Goal: Contribute content: Contribute content

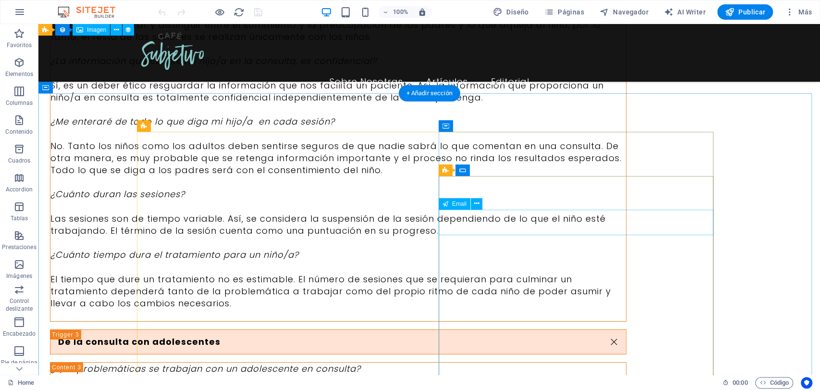
scroll to position [4709, 0]
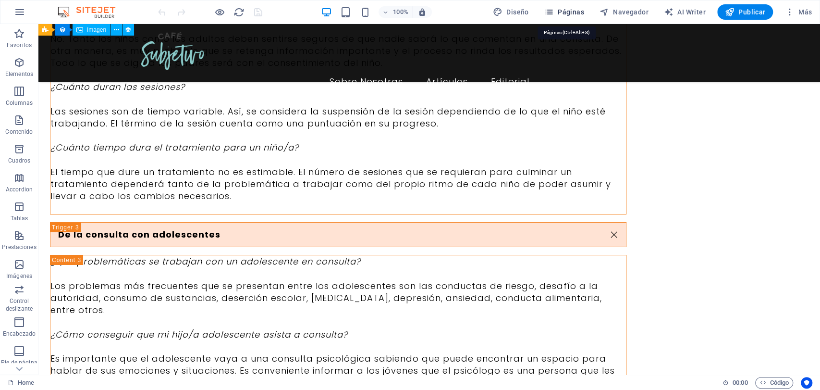
click at [562, 12] on span "Páginas" at bounding box center [564, 12] width 40 height 10
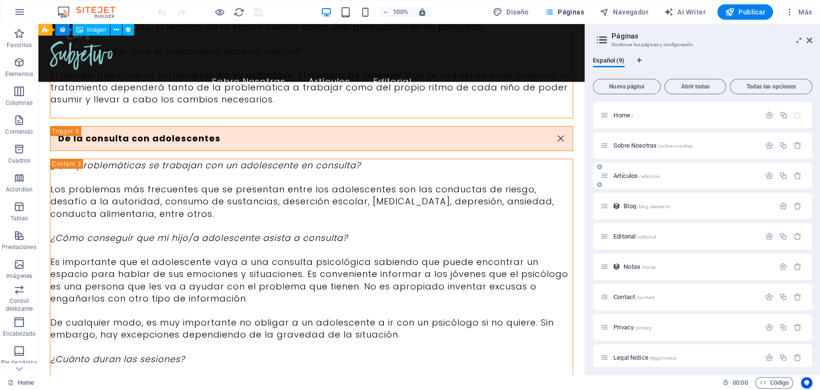
click at [623, 171] on div "Artículos /articulos" at bounding box center [681, 175] width 160 height 11
click at [618, 174] on span "Artículos /articulos" at bounding box center [637, 175] width 46 height 7
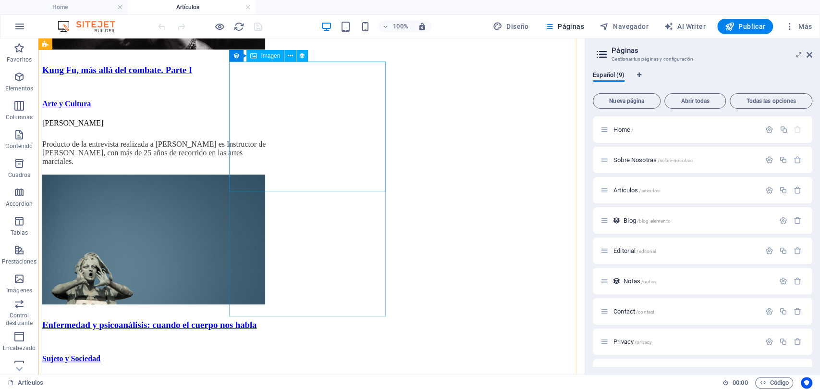
scroll to position [1196, 0]
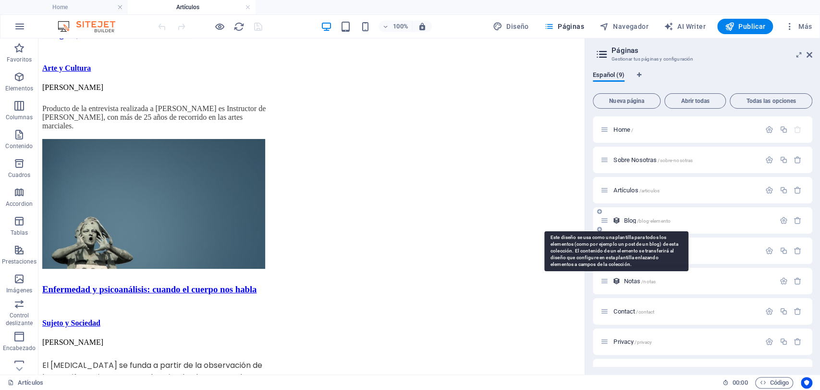
click at [613, 221] on icon at bounding box center [617, 220] width 8 height 8
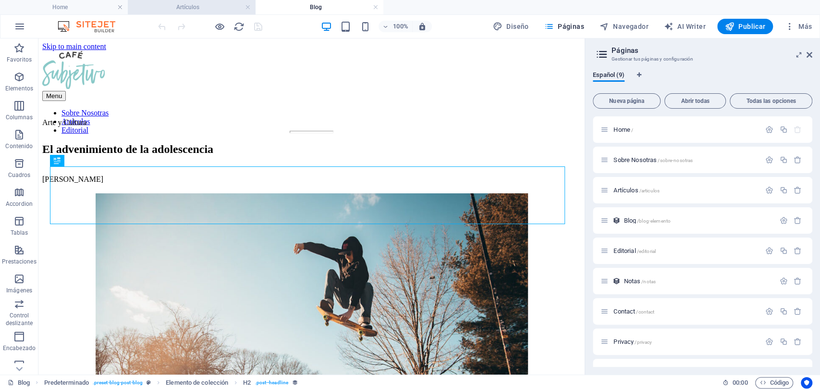
scroll to position [0, 0]
click at [247, 6] on link at bounding box center [248, 7] width 6 height 9
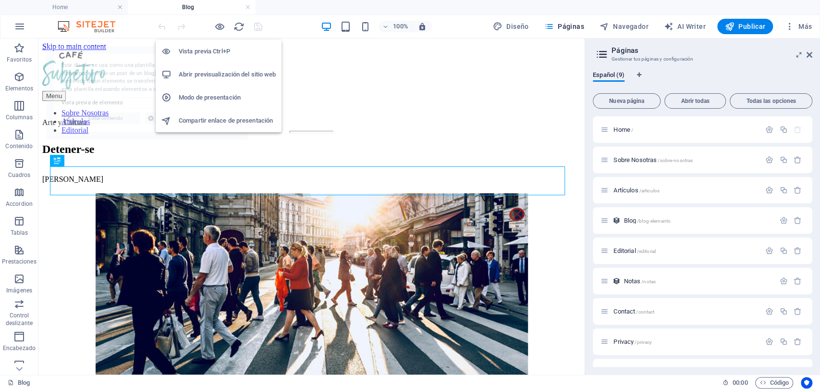
select select "68dfe0f8ce194dc9a40f5c44"
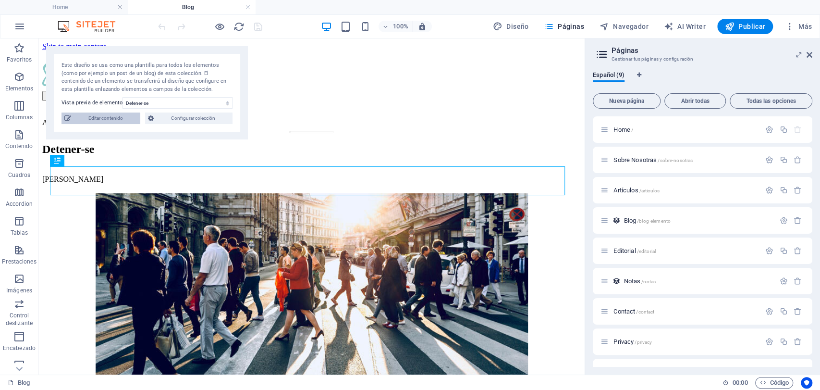
click at [113, 121] on span "Editar contenido" at bounding box center [105, 118] width 63 height 12
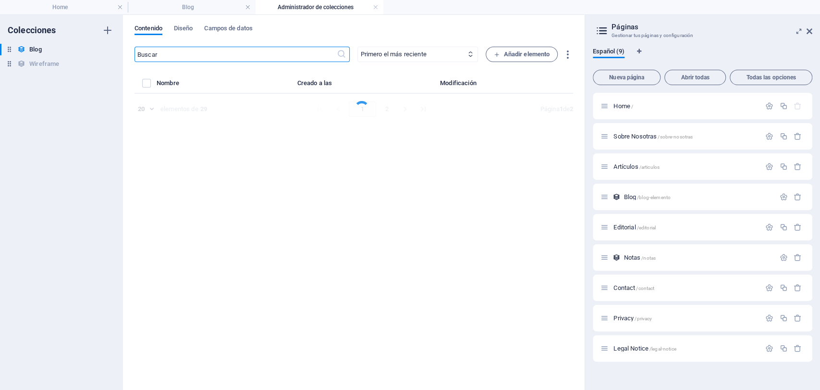
select select "Sujeto y Sociedad"
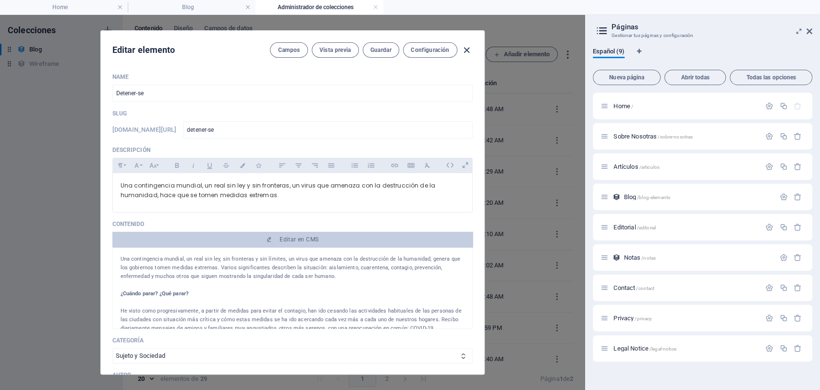
click at [466, 49] on icon "button" at bounding box center [466, 50] width 11 height 11
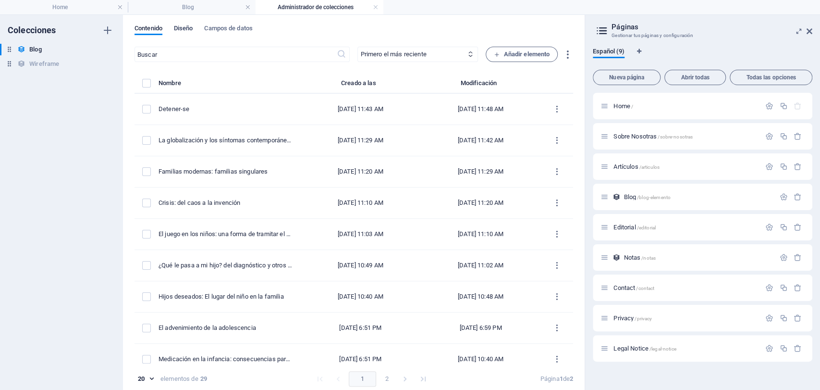
click at [184, 28] on span "Diseño" at bounding box center [183, 29] width 19 height 13
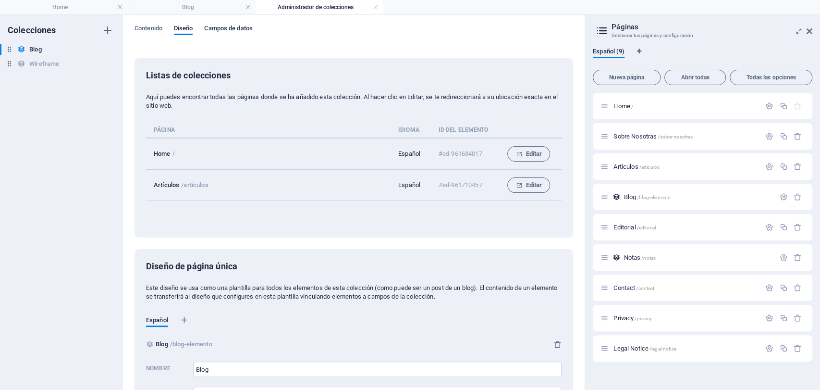
click at [225, 33] on span "Campos de datos" at bounding box center [228, 29] width 48 height 13
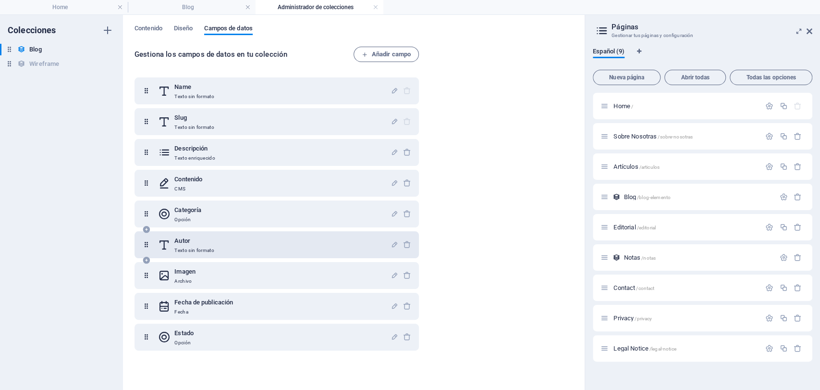
click at [245, 245] on div "Autor Texto sin formato" at bounding box center [274, 244] width 233 height 19
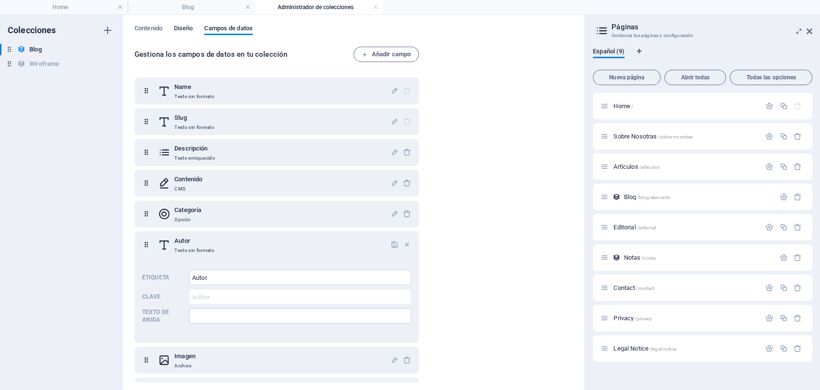
click at [188, 30] on span "Diseño" at bounding box center [183, 29] width 19 height 13
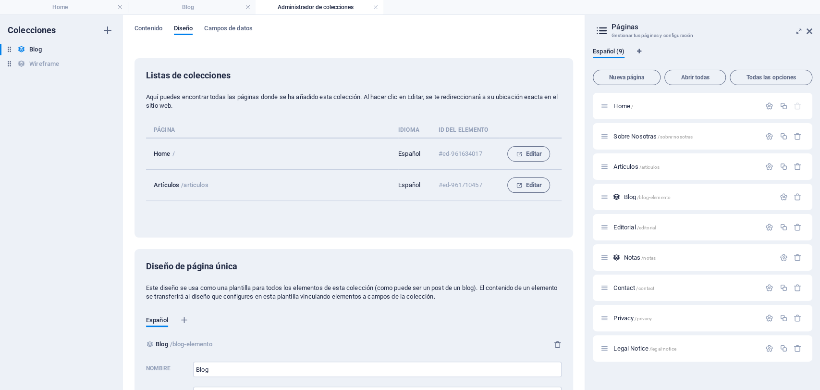
click at [150, 24] on div "Contenido Diseño Campos de datos Listas de colecciones Aquí puedes encontrar to…" at bounding box center [354, 202] width 462 height 375
click at [150, 30] on span "Contenido" at bounding box center [149, 29] width 28 height 13
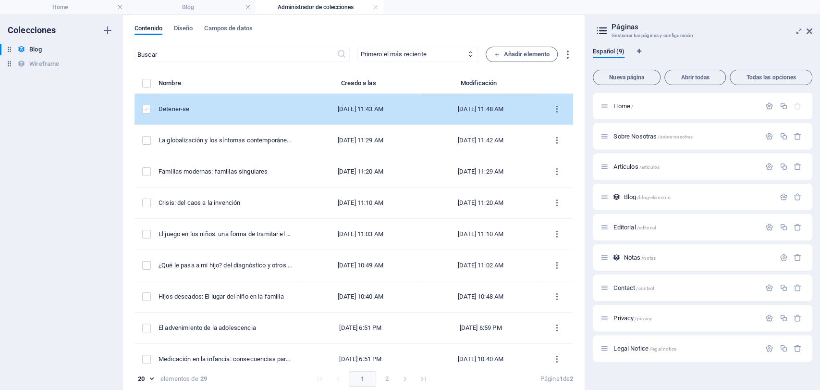
click at [144, 109] on label "items list" at bounding box center [146, 109] width 9 height 9
click at [0, 0] on input "items list" at bounding box center [0, 0] width 0 height 0
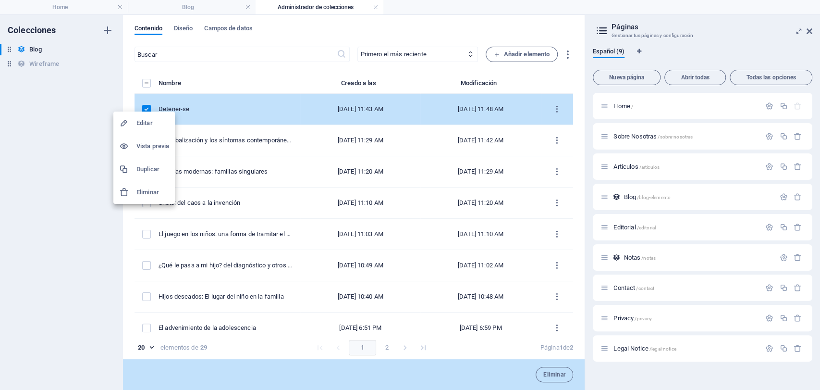
click at [142, 174] on h6 "Duplicar" at bounding box center [152, 169] width 33 height 12
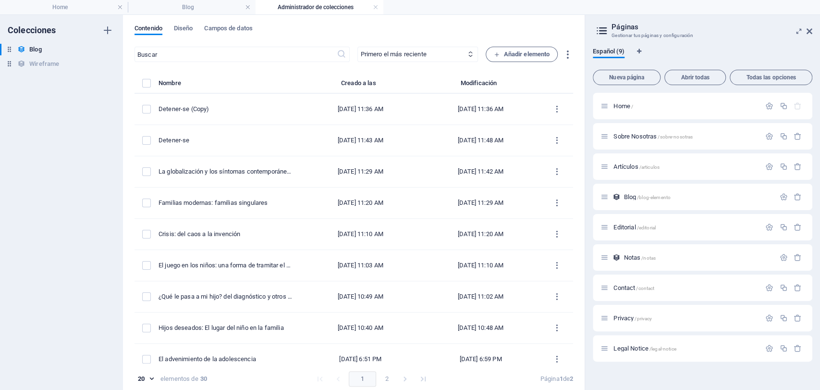
drag, startPoint x: 807, startPoint y: 33, endPoint x: 805, endPoint y: 39, distance: 6.5
click at [807, 33] on icon at bounding box center [810, 31] width 6 height 8
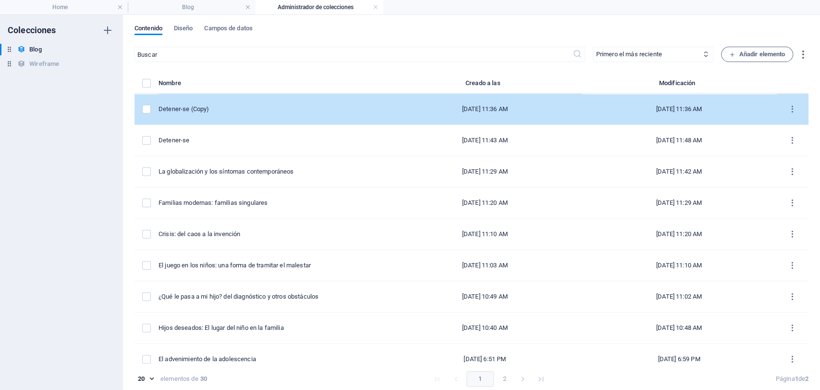
click at [265, 121] on td "Detener-se (Copy)" at bounding box center [273, 109] width 229 height 31
select select "Sujeto y Sociedad"
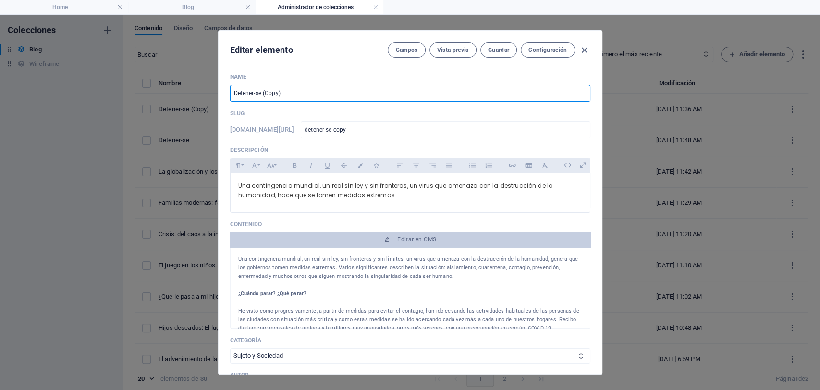
drag, startPoint x: 278, startPoint y: 94, endPoint x: 193, endPoint y: 88, distance: 85.3
click at [193, 91] on div "Editar elemento Campos Vista previa Guardar Configuración Name Detener-se (Copy…" at bounding box center [410, 202] width 820 height 375
paste input "El trauma: un agujero en la narración"
type input "El trauma: un agujero en la narración"
type input "el-trauma-un-agujero-en-la-narracion"
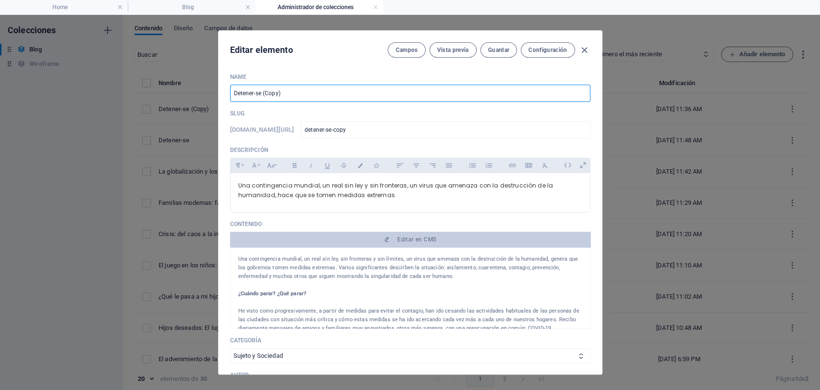
type input "el-trauma-un-agujero-en-la-narracion"
type input "El trauma: un agujero en la narración"
drag, startPoint x: 341, startPoint y: 96, endPoint x: 0, endPoint y: 72, distance: 341.5
click at [9, 83] on div "Editar elemento Campos Vista previa Guardar Configuración Name El trauma: un ag…" at bounding box center [410, 202] width 820 height 375
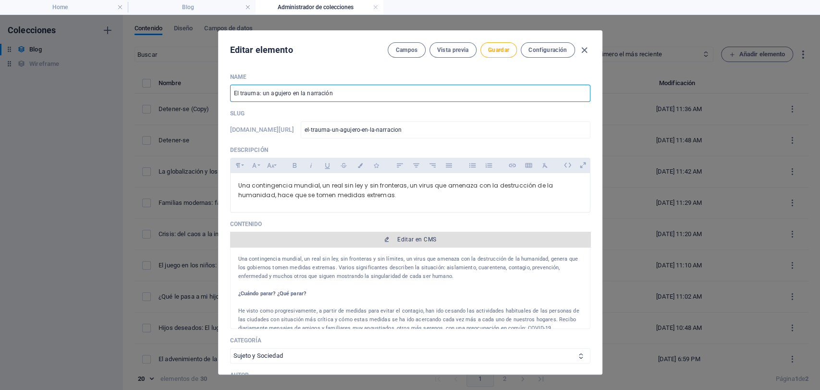
click at [411, 241] on span "Editar en CMS" at bounding box center [416, 239] width 39 height 8
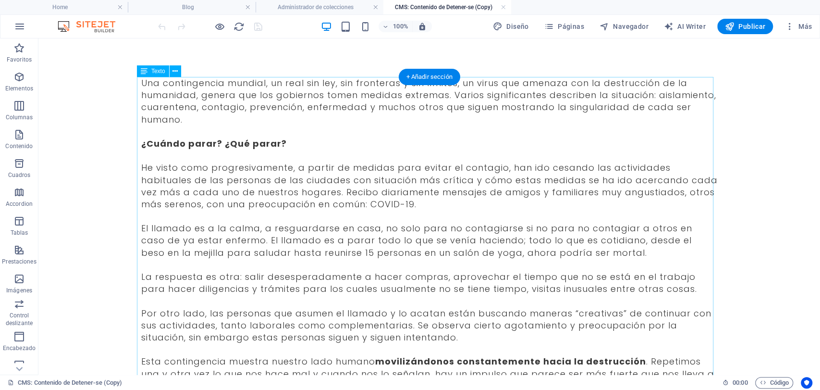
click at [280, 116] on div "Una contingencia mundial, un real sin ley, sin fronteras y sin límites, un viru…" at bounding box center [429, 391] width 577 height 629
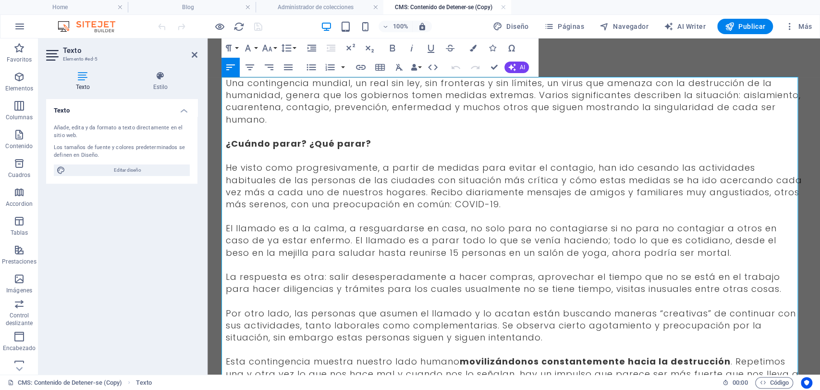
click at [258, 104] on span "Una contingencia mundial, un real sin ley, sin fronteras y sin límites, un viru…" at bounding box center [513, 101] width 575 height 49
click at [232, 83] on span "Una contingencia mundial, un real sin ley, sin fronteras y sin límites, un viru…" at bounding box center [513, 101] width 575 height 49
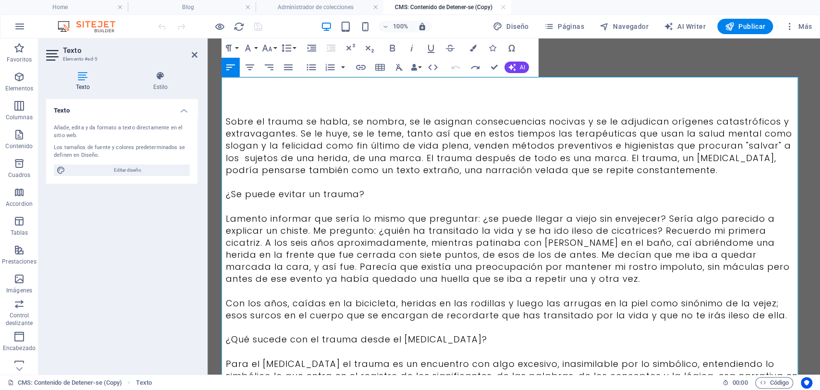
scroll to position [48945, 0]
click at [400, 205] on p at bounding box center [514, 206] width 577 height 12
drag, startPoint x: 387, startPoint y: 189, endPoint x: 211, endPoint y: 199, distance: 176.2
click at [253, 120] on p "Sobre el trauma se habla, se nombra, se le asignan consecuencias nocivas y se l…" at bounding box center [514, 145] width 577 height 61
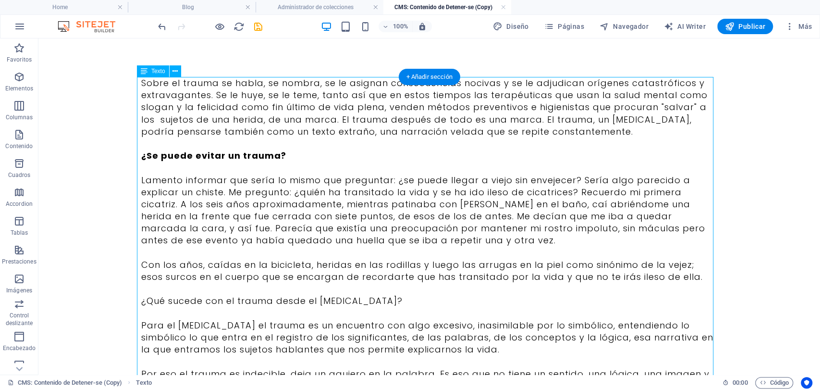
scroll to position [53, 0]
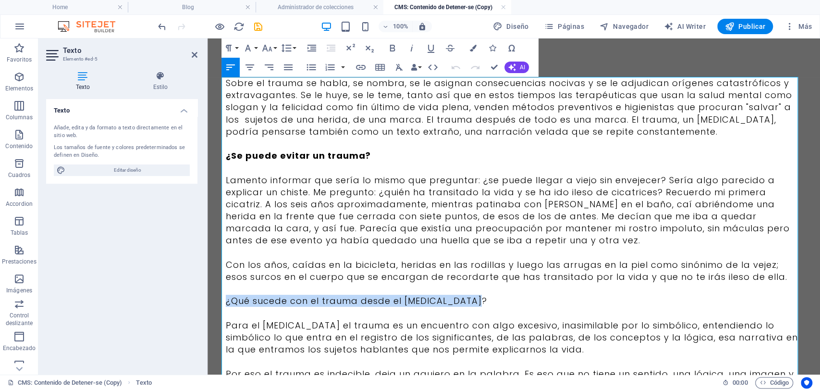
drag, startPoint x: 464, startPoint y: 304, endPoint x: 215, endPoint y: 299, distance: 248.4
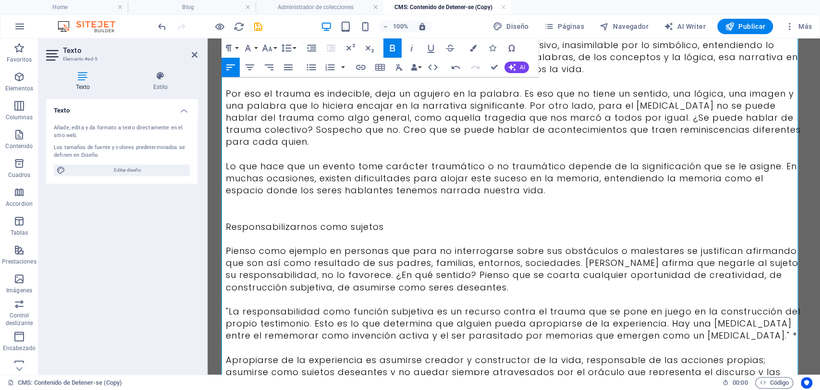
scroll to position [320, 0]
click at [377, 216] on p at bounding box center [514, 213] width 577 height 12
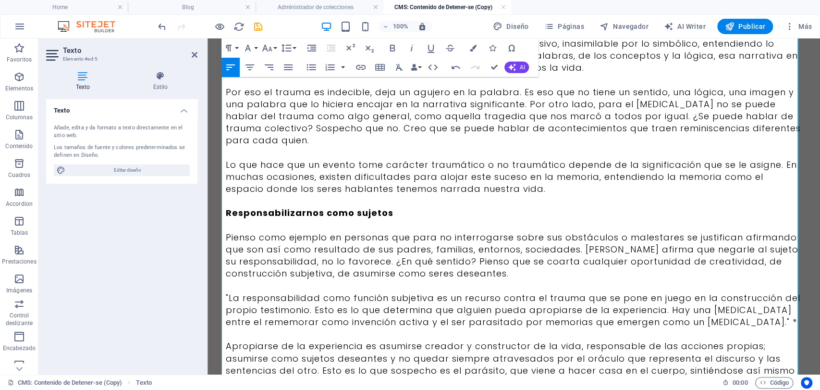
scroll to position [334, 0]
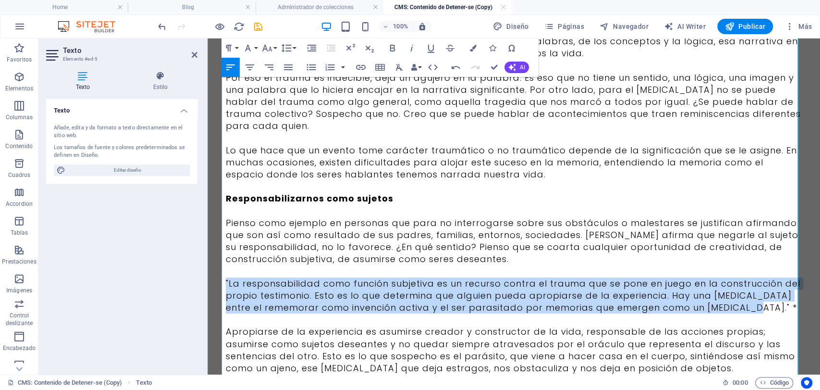
drag, startPoint x: 762, startPoint y: 308, endPoint x: 217, endPoint y: 285, distance: 544.9
click at [217, 285] on div "Sobre el trauma se habla, se nombra, se le asignan consecuencias nocivas y se l…" at bounding box center [514, 173] width 600 height 938
click at [243, 68] on button "Align Center" at bounding box center [250, 67] width 18 height 19
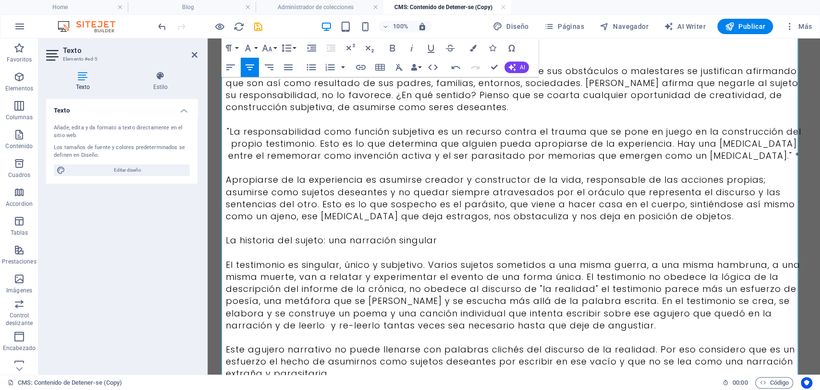
scroll to position [494, 0]
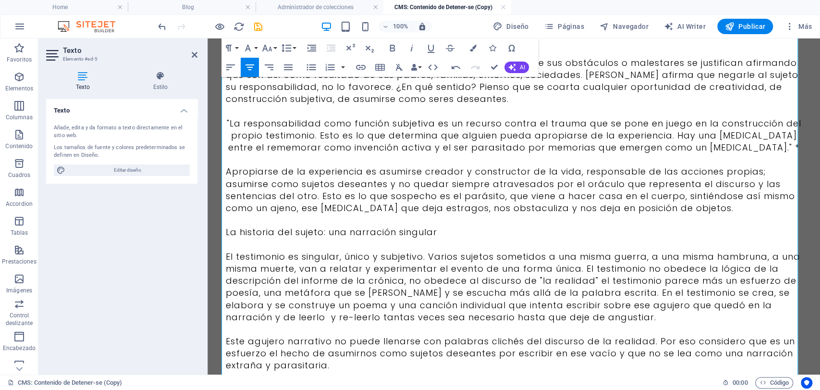
click at [427, 230] on p "La historia del sujeto: una narración singular" at bounding box center [514, 232] width 577 height 12
click at [436, 230] on p "La historia del sujeto: una narración singular" at bounding box center [514, 232] width 577 height 12
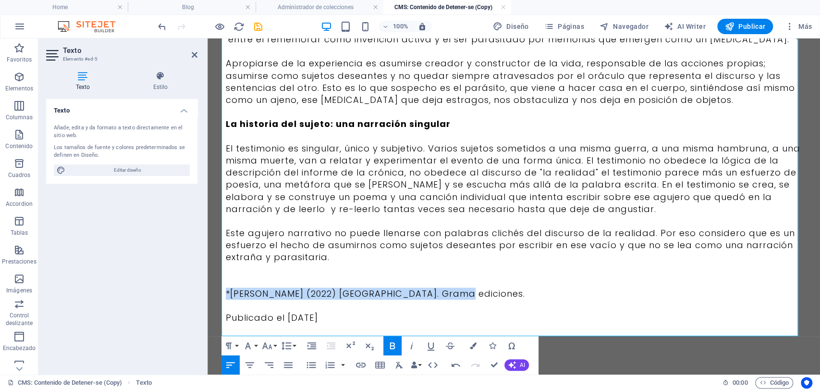
drag, startPoint x: 448, startPoint y: 297, endPoint x: 403, endPoint y: 332, distance: 57.2
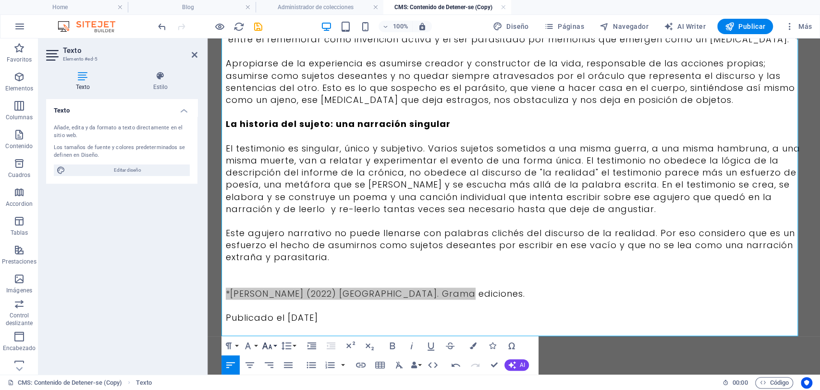
click at [269, 342] on icon "button" at bounding box center [267, 346] width 12 height 12
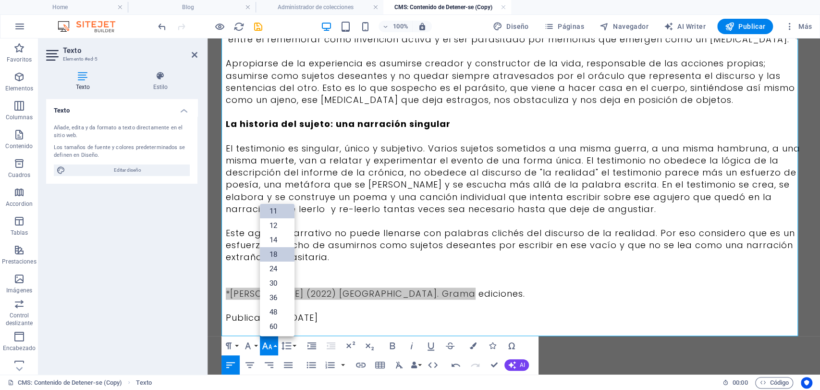
scroll to position [24, 0]
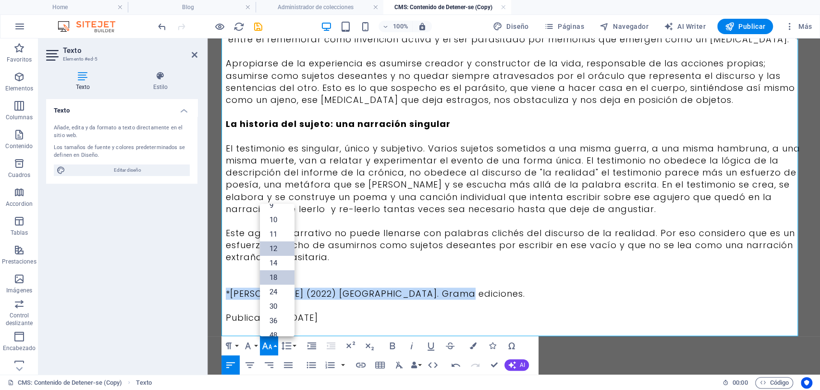
click at [278, 251] on link "12" at bounding box center [277, 248] width 35 height 14
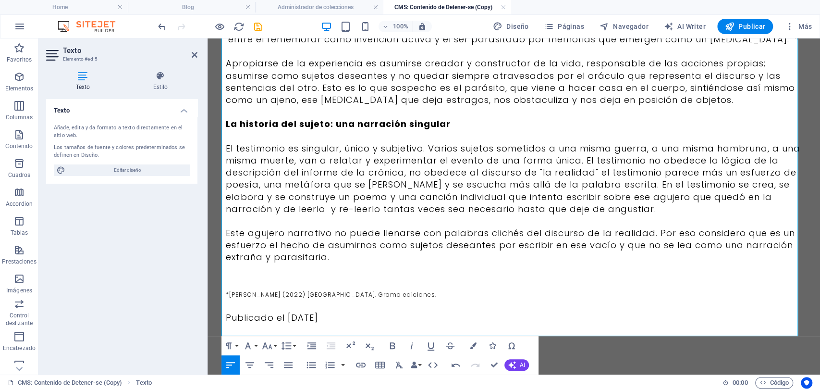
drag, startPoint x: 411, startPoint y: 315, endPoint x: 212, endPoint y: 315, distance: 198.9
click at [273, 362] on icon "button" at bounding box center [269, 365] width 12 height 12
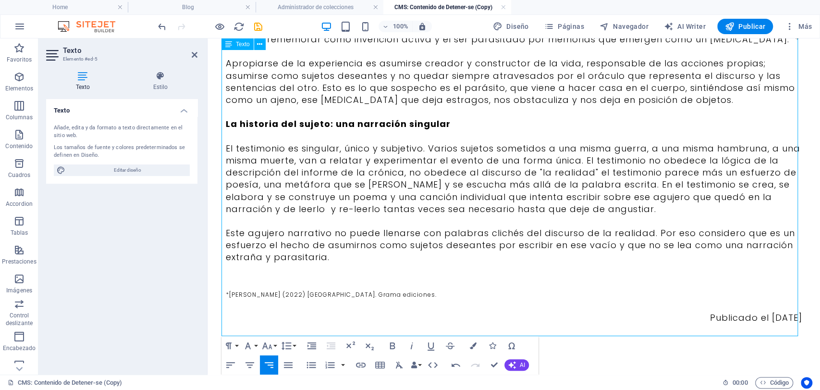
click at [797, 314] on p "Publicado el [DATE]" at bounding box center [514, 317] width 577 height 12
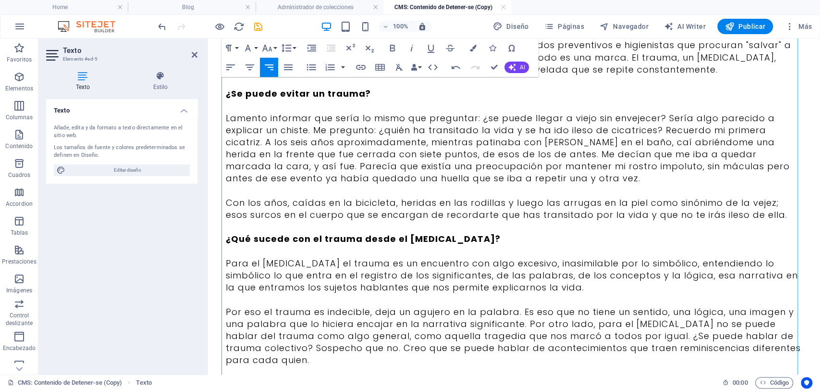
scroll to position [77, 0]
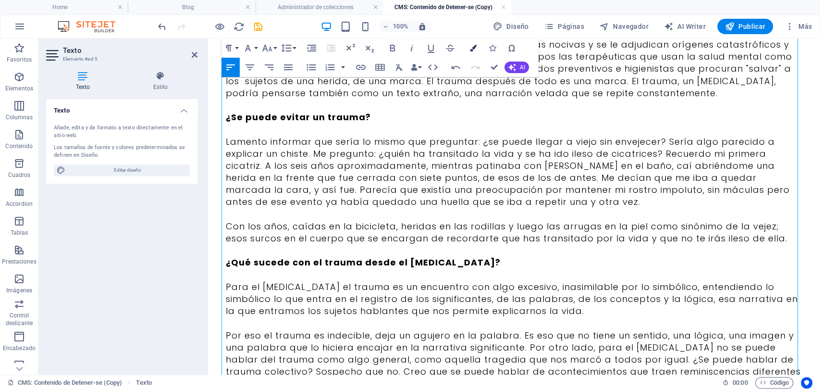
click at [472, 41] on button "Colors" at bounding box center [473, 47] width 18 height 19
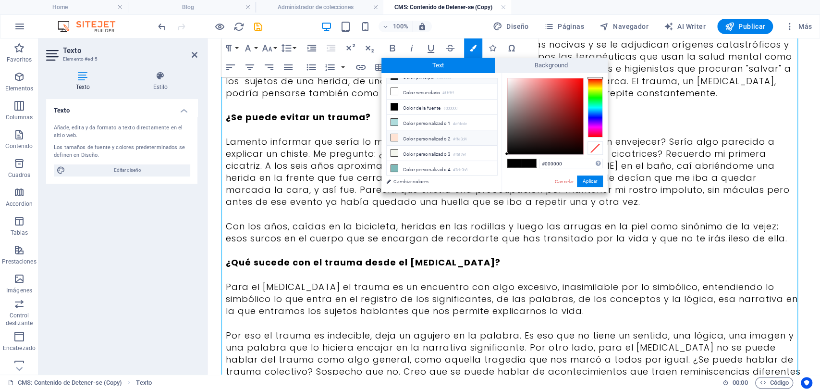
scroll to position [37, 0]
click at [425, 168] on li "Color personalizado 5 #3b3b3b" at bounding box center [442, 171] width 111 height 15
type input "#3b3b3b"
click at [589, 179] on button "Aplicar" at bounding box center [590, 181] width 26 height 12
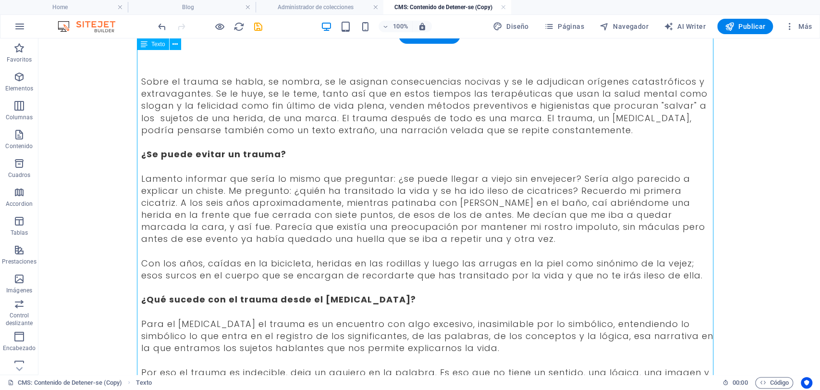
scroll to position [0, 0]
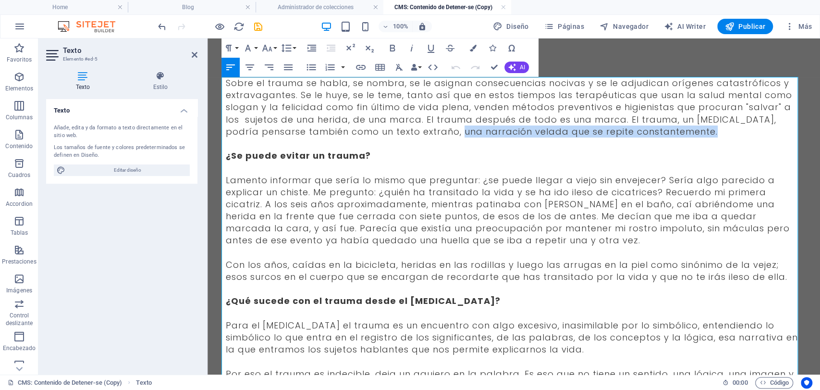
drag, startPoint x: 680, startPoint y: 133, endPoint x: 421, endPoint y: 131, distance: 259.5
click at [421, 131] on p "Sobre el trauma se habla, se nombra, se le asignan consecuencias nocivas y se l…" at bounding box center [514, 107] width 577 height 61
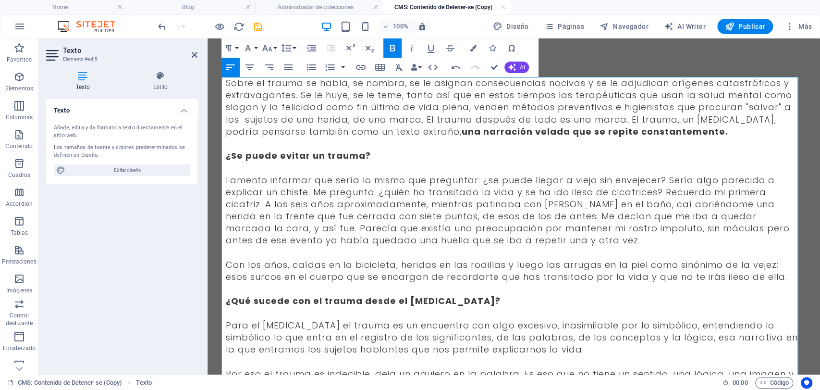
click at [421, 131] on span "Sobre el trauma se habla, se nombra, se le asignan consecuencias nocivas y se l…" at bounding box center [509, 107] width 566 height 61
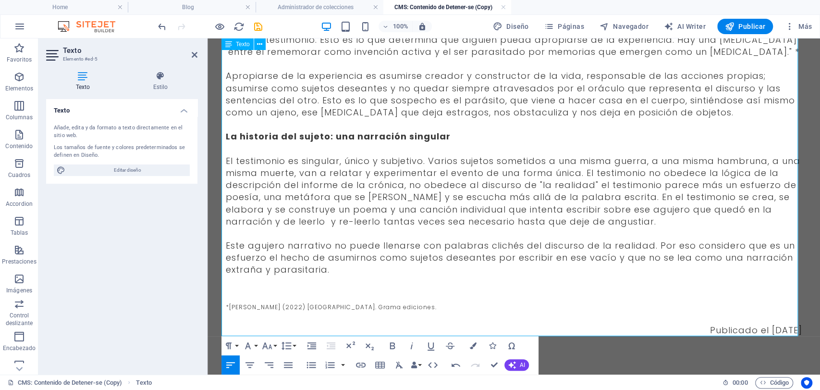
scroll to position [591, 0]
click at [363, 282] on p at bounding box center [514, 281] width 577 height 12
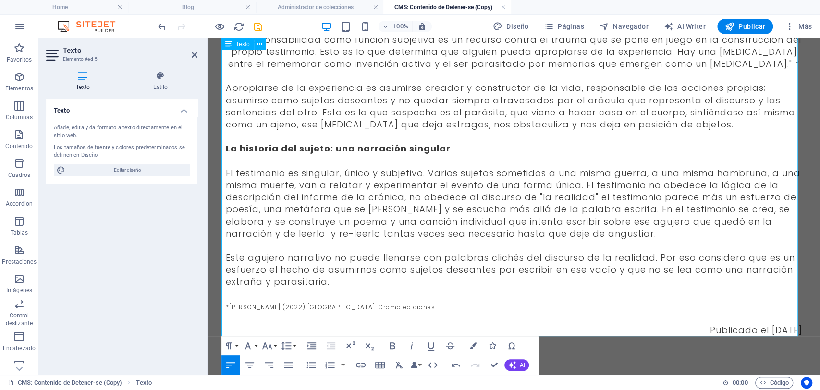
scroll to position [578, 0]
click at [357, 301] on p "*[PERSON_NAME] (2022) [GEOGRAPHIC_DATA]. Grama ediciones." at bounding box center [514, 300] width 577 height 24
click at [357, 294] on p "*[PERSON_NAME] (2022) [GEOGRAPHIC_DATA]. Grama ediciones." at bounding box center [514, 300] width 577 height 24
click at [350, 294] on p "*[PERSON_NAME] (2022) [GEOGRAPHIC_DATA]. Grama ediciones." at bounding box center [514, 300] width 577 height 24
drag, startPoint x: 283, startPoint y: 175, endPoint x: 429, endPoint y: 172, distance: 145.6
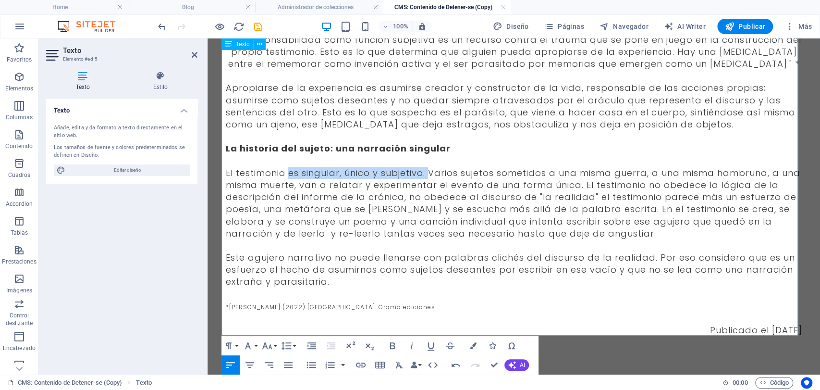
click at [429, 172] on span "El testimonio es singular, único y subjetivo. Varios sujetos sometidos a una mi…" at bounding box center [513, 203] width 575 height 73
click at [589, 197] on span "El testimonio es singular, único y subjetivo. Varios sujetos sometidos a una mi…" at bounding box center [513, 203] width 574 height 73
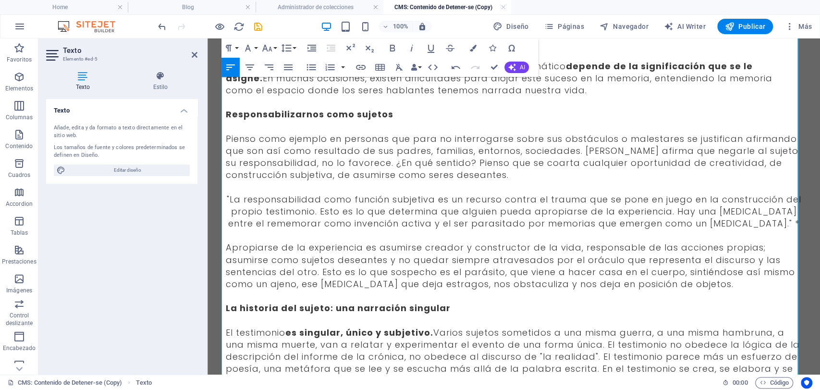
scroll to position [365, 0]
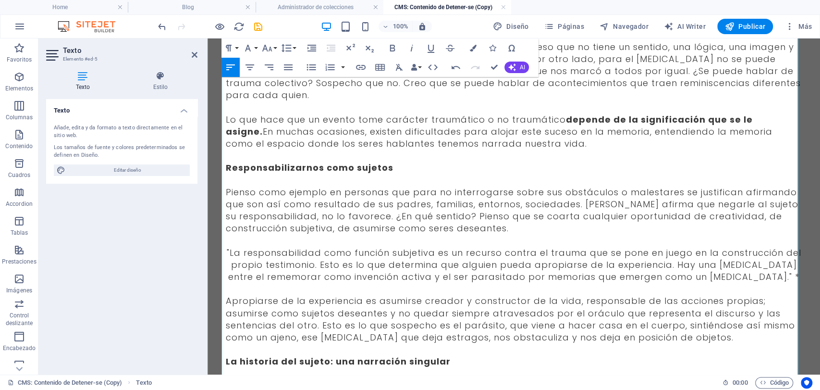
click at [711, 203] on span "Pienso como ejemplo en personas que para no interrogarse sobre sus obstáculos o…" at bounding box center [512, 210] width 573 height 49
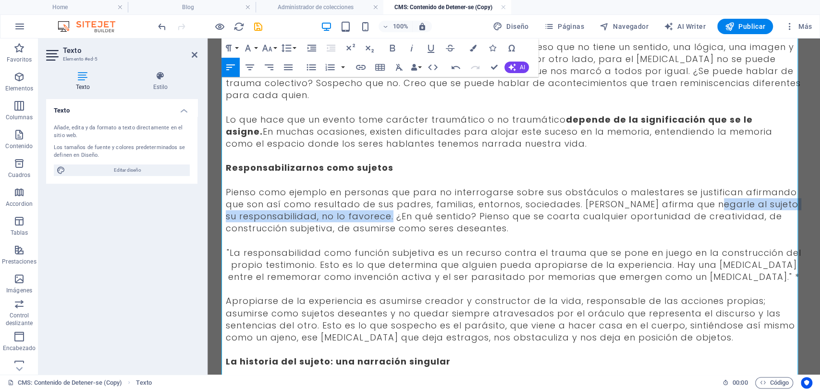
drag, startPoint x: 704, startPoint y: 203, endPoint x: 382, endPoint y: 216, distance: 322.2
click at [382, 216] on span "Pienso como ejemplo en personas que para no interrogarse sobre sus obstáculos o…" at bounding box center [512, 210] width 573 height 49
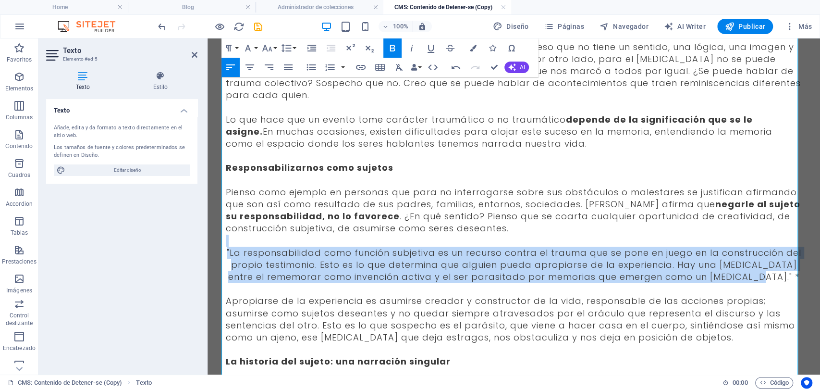
click at [208, 246] on html "Skip to main content Sobre el trauma se habla, se nombra, se le asignan consecu…" at bounding box center [514, 130] width 613 height 914
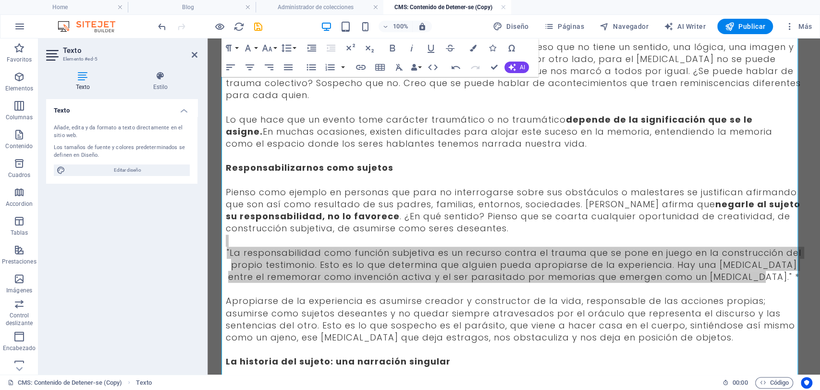
click at [181, 246] on div "Texto Añade, edita y da formato a texto directamente en el sitio web. Los tamañ…" at bounding box center [121, 233] width 151 height 268
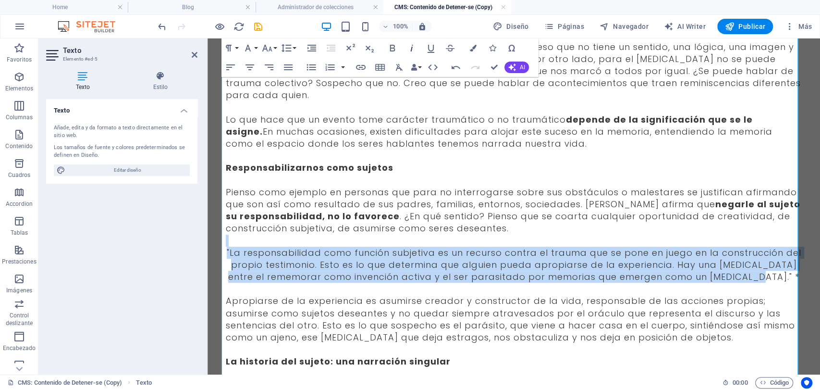
click at [408, 52] on icon "button" at bounding box center [412, 48] width 12 height 12
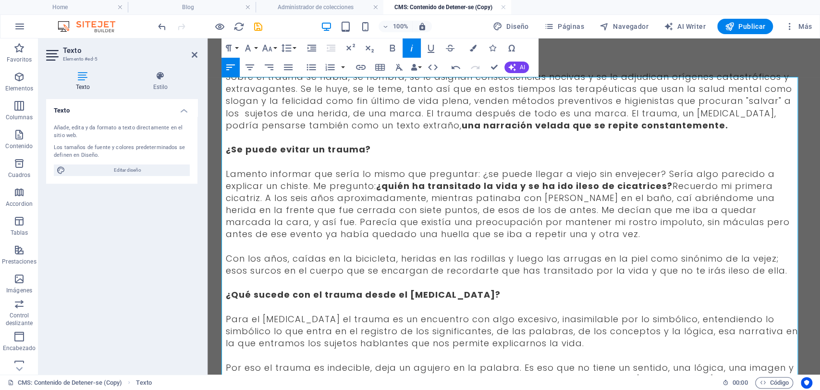
scroll to position [0, 0]
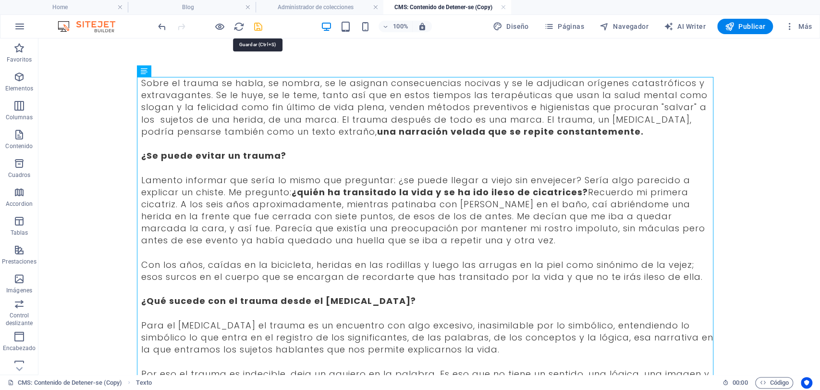
click at [256, 25] on icon "save" at bounding box center [258, 26] width 11 height 11
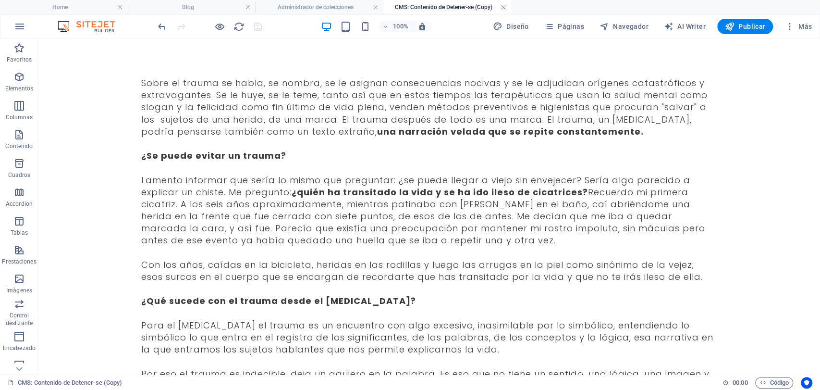
click at [504, 9] on link at bounding box center [504, 7] width 6 height 9
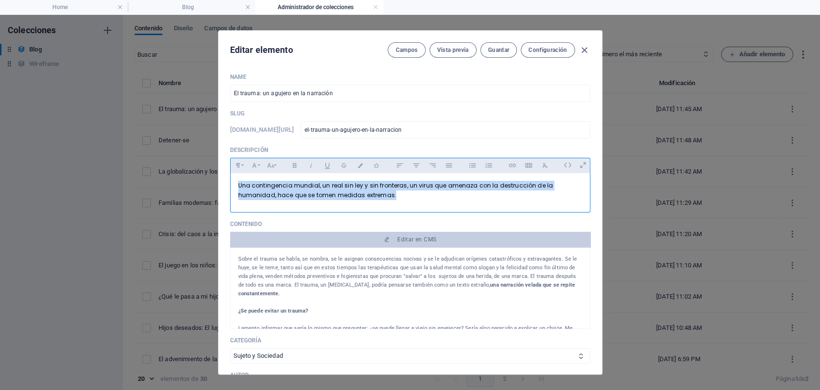
drag, startPoint x: 400, startPoint y: 192, endPoint x: 155, endPoint y: 157, distance: 247.5
click at [155, 157] on div "Editar elemento Campos Vista previa Guardar Configuración Name El trauma: un ag…" at bounding box center [410, 202] width 820 height 375
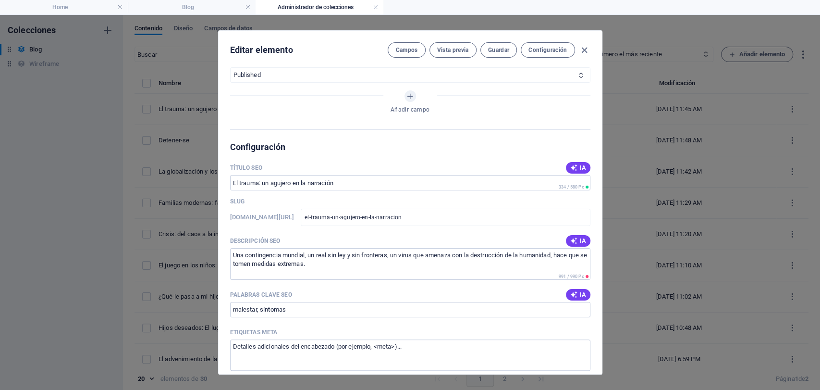
scroll to position [694, 0]
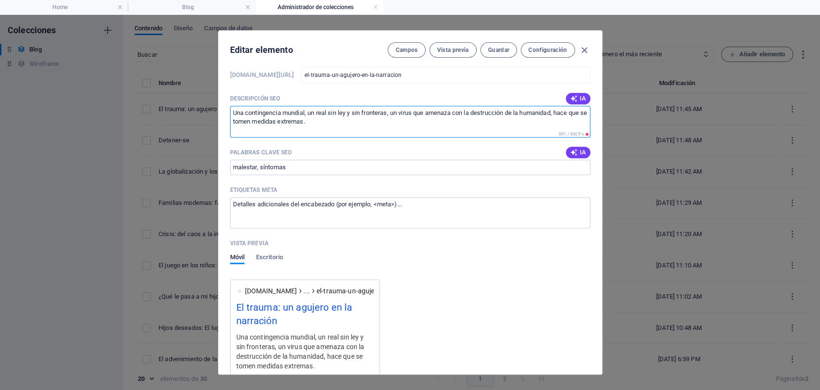
drag, startPoint x: 333, startPoint y: 111, endPoint x: 135, endPoint y: 70, distance: 201.6
click at [135, 70] on div "Editar elemento Campos Vista previa Guardar Configuración Name El trauma: un ag…" at bounding box center [410, 202] width 820 height 375
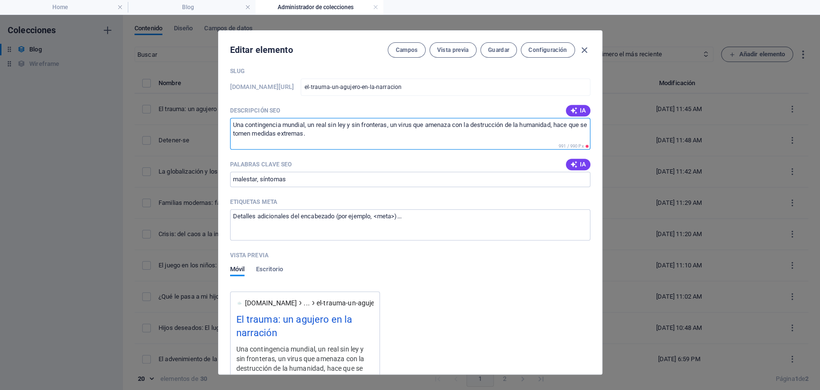
paste textarea "Al trauma se le asignan consecuencias nocivas y se le adjudican orígenes catast…"
type textarea "Al trauma se le asignan consecuencias nocivas y se le adjudican orígenes catast…"
drag, startPoint x: 300, startPoint y: 181, endPoint x: 295, endPoint y: 181, distance: 5.8
click at [297, 181] on input "malestar, síntomas" at bounding box center [410, 179] width 360 height 15
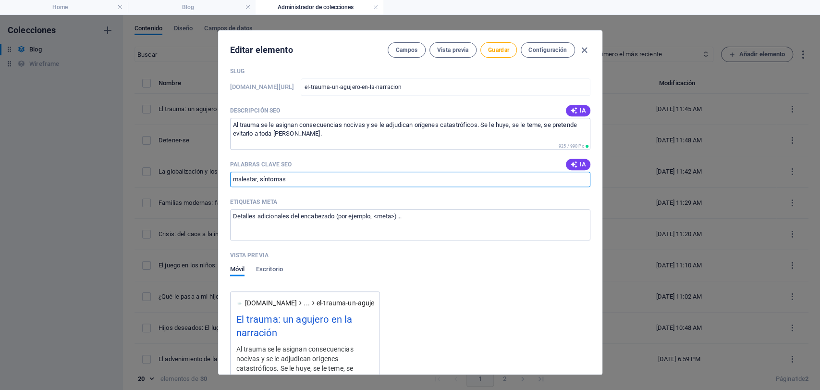
drag, startPoint x: 294, startPoint y: 171, endPoint x: 214, endPoint y: 184, distance: 80.7
click at [214, 184] on div "Editar elemento Campos Vista previa Guardar Configuración Name El trauma: un ag…" at bounding box center [410, 202] width 820 height 375
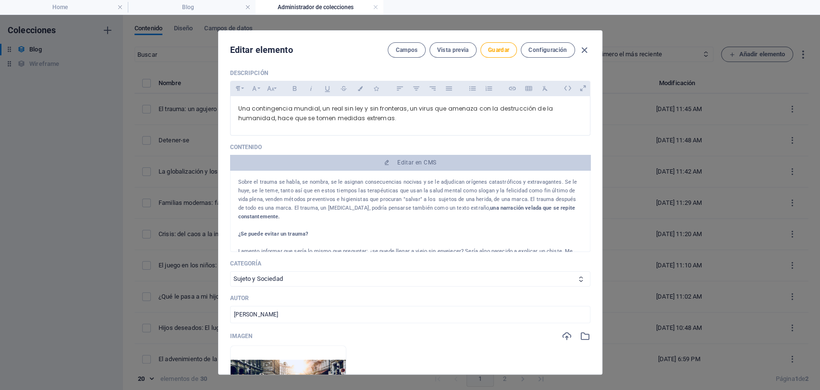
scroll to position [0, 0]
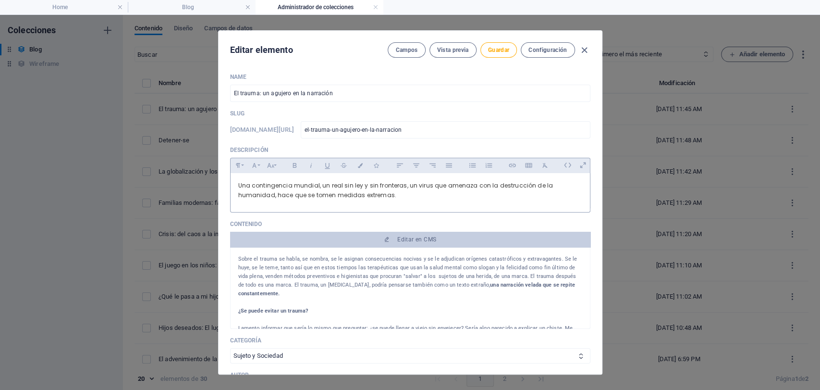
type input "trauma, malestar"
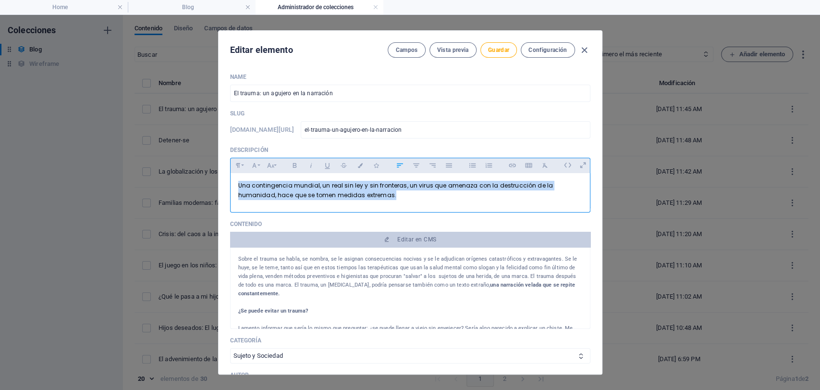
drag, startPoint x: 410, startPoint y: 194, endPoint x: 104, endPoint y: 176, distance: 306.6
click at [107, 179] on div "Editar elemento Campos Vista previa Guardar Configuración Name El trauma: un ag…" at bounding box center [410, 202] width 820 height 375
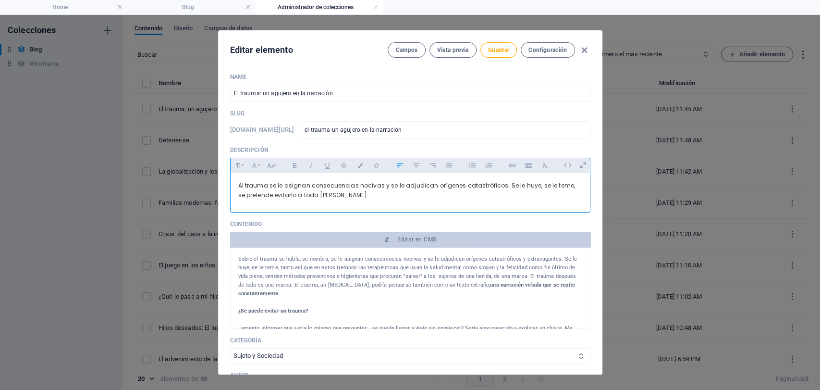
scroll to position [677, 0]
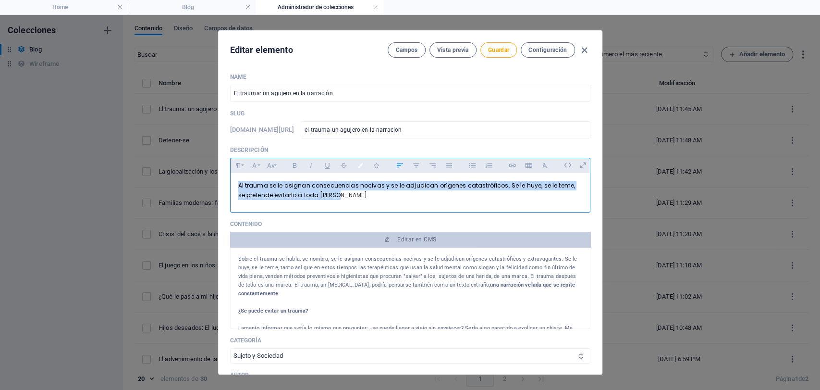
click at [358, 164] on icon "button" at bounding box center [360, 165] width 8 height 5
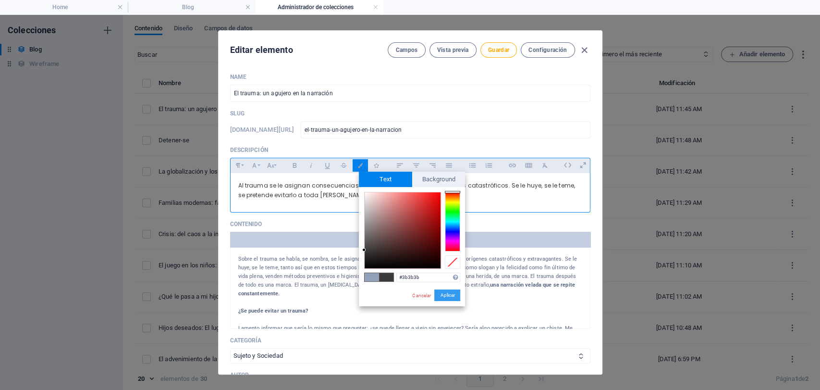
click at [443, 297] on button "Aplicar" at bounding box center [447, 295] width 26 height 12
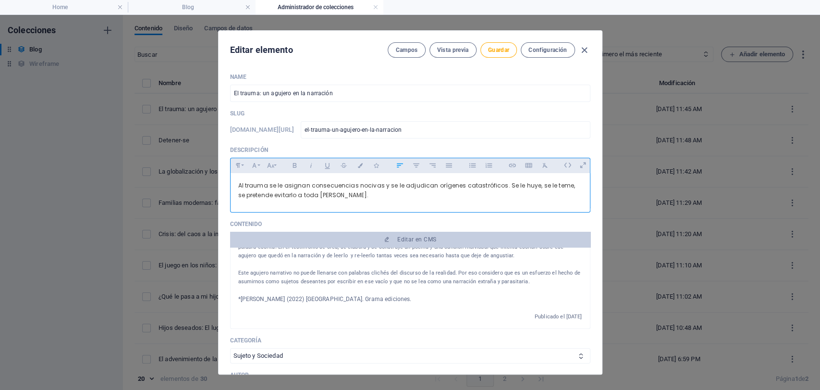
scroll to position [107, 0]
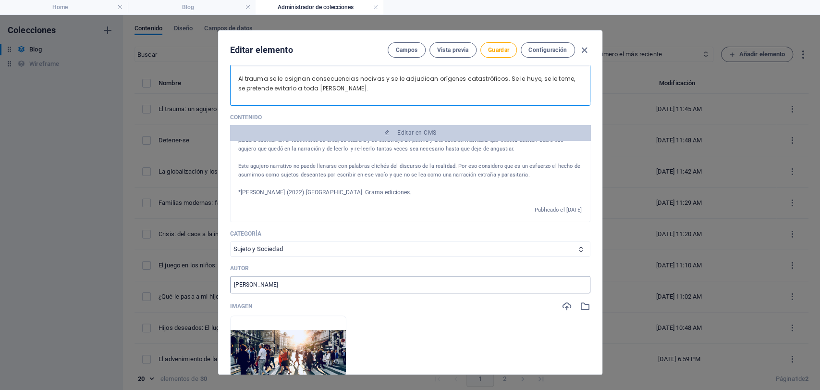
click at [261, 291] on input "[PERSON_NAME]" at bounding box center [410, 284] width 360 height 17
click at [273, 294] on div "Name El trauma: un agujero en la narración ​ Slug [DOMAIN_NAME][URL] el-trauma-…" at bounding box center [410, 261] width 360 height 590
drag, startPoint x: 280, startPoint y: 285, endPoint x: 169, endPoint y: 261, distance: 113.1
click at [157, 264] on div "Editar elemento Campos Vista previa Guardar Configuración Name El trauma: un ag…" at bounding box center [410, 202] width 820 height 375
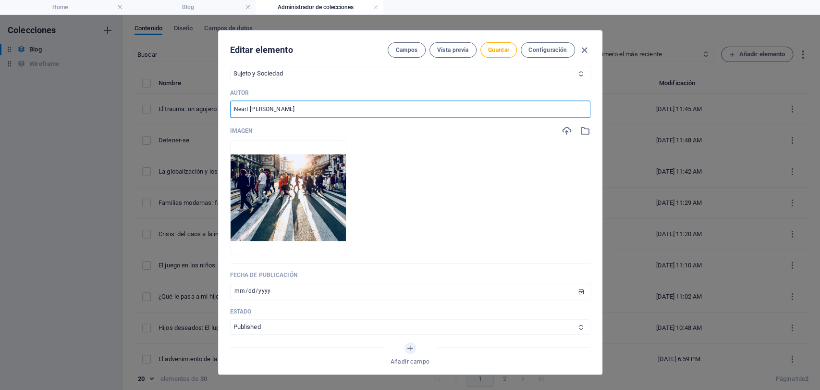
scroll to position [267, 0]
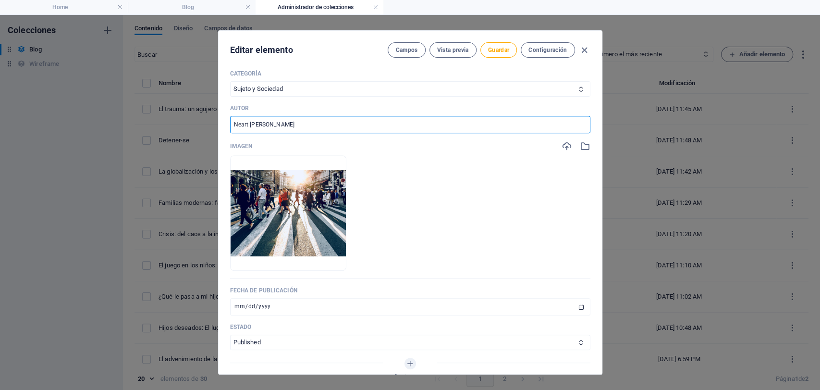
type input "Neart [PERSON_NAME]"
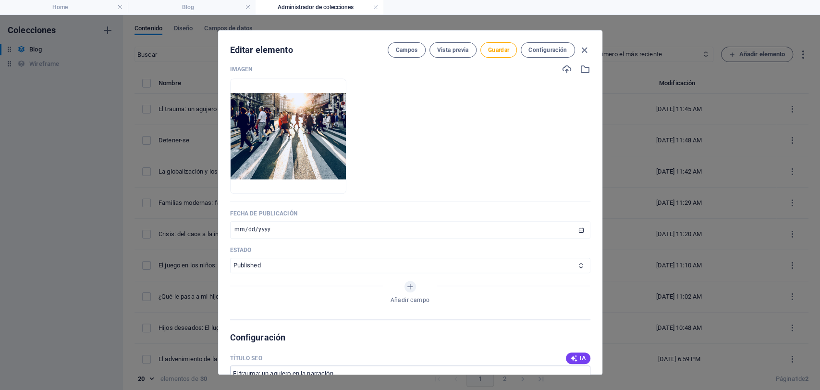
scroll to position [320, 0]
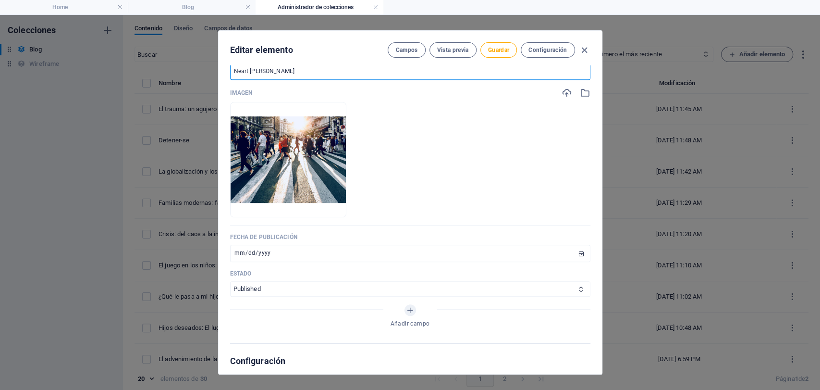
click at [588, 97] on div "Name El trauma: un agujero en la narración ​ Slug [DOMAIN_NAME][URL] el-trauma-…" at bounding box center [410, 219] width 383 height 308
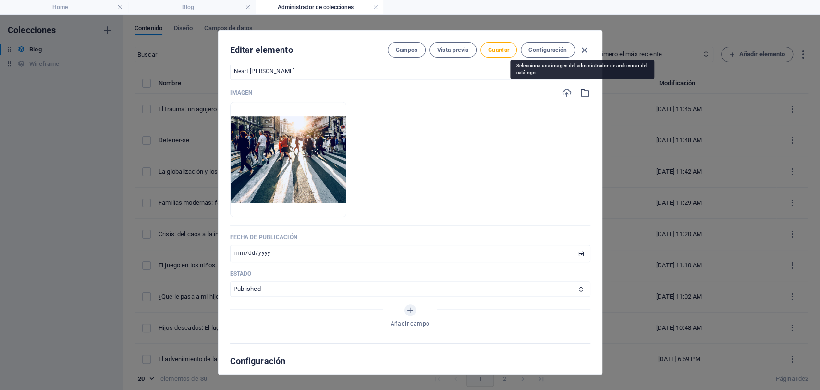
click at [581, 94] on icon "button" at bounding box center [585, 92] width 11 height 11
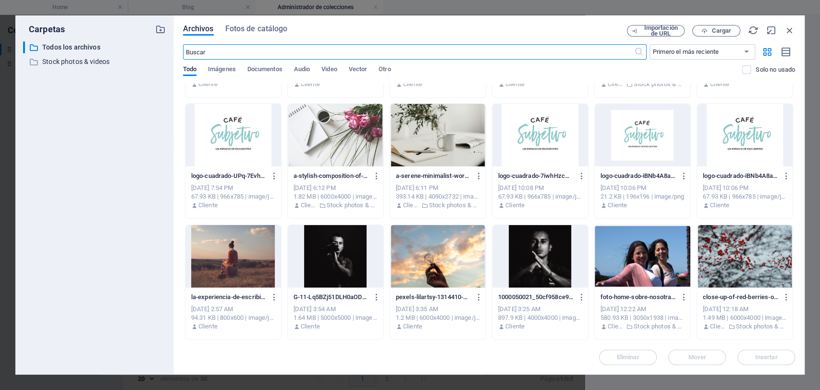
scroll to position [1070, 0]
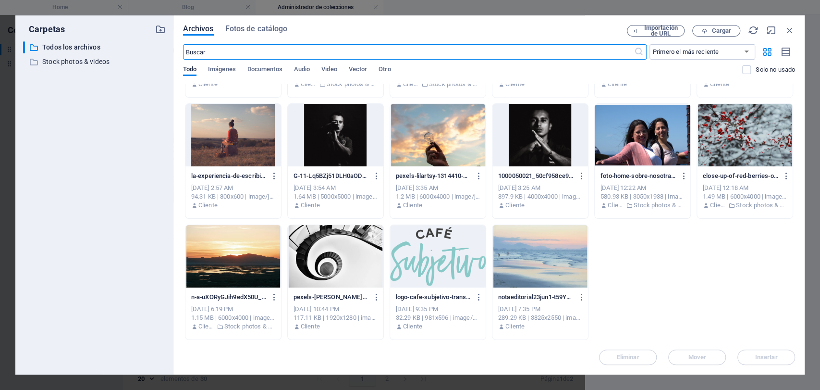
click at [336, 266] on div at bounding box center [336, 256] width 96 height 62
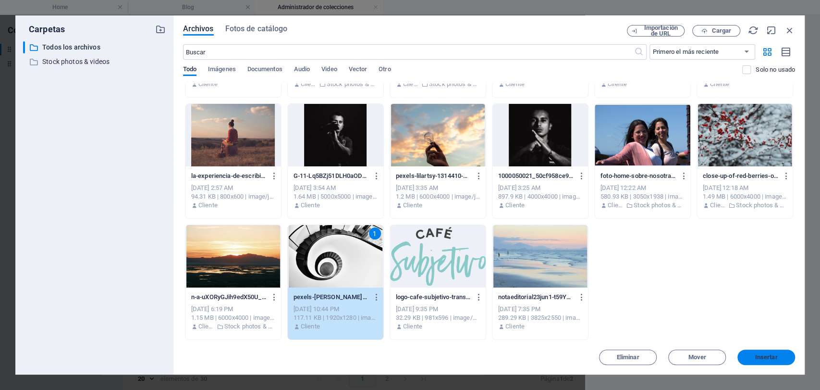
click at [755, 358] on span "Insertar" at bounding box center [766, 357] width 23 height 6
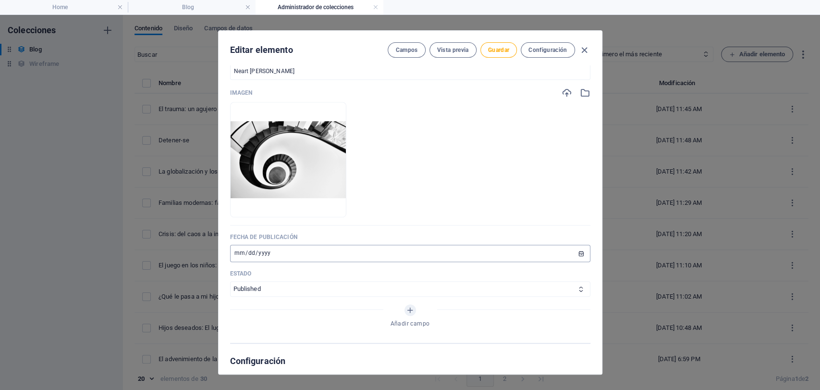
click at [240, 248] on input "[DATE]" at bounding box center [410, 253] width 360 height 17
type input "[DATE]"
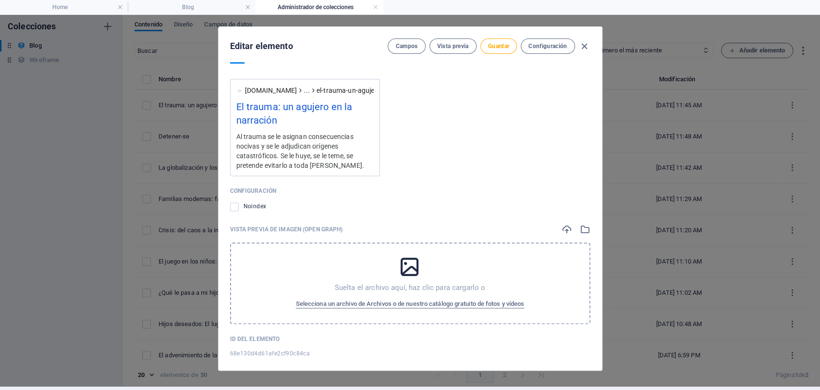
scroll to position [881, 0]
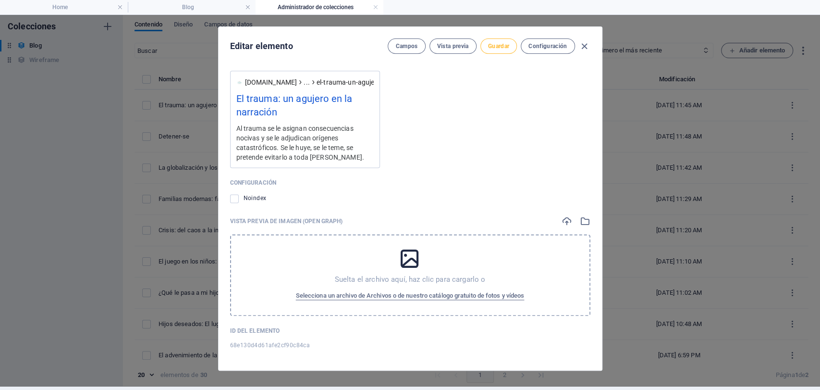
click at [500, 49] on button "Guardar" at bounding box center [498, 45] width 37 height 15
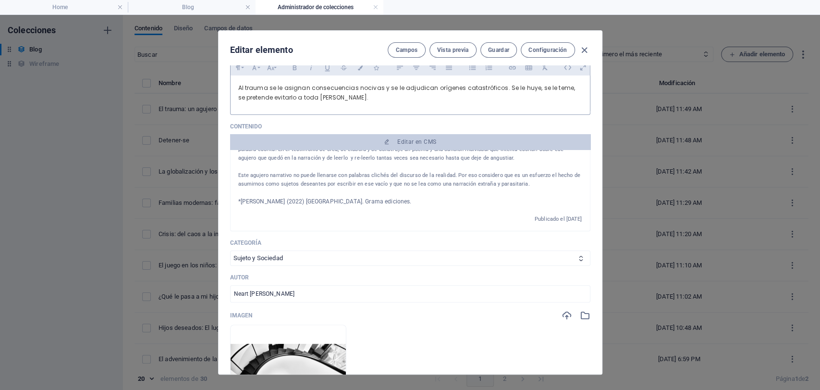
scroll to position [0, 0]
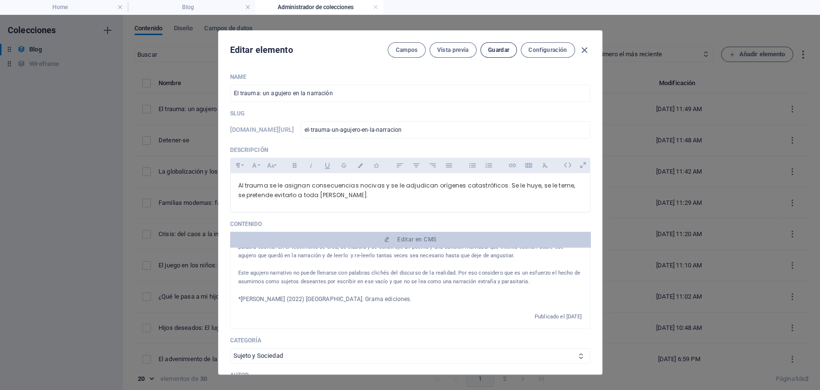
click at [492, 48] on span "Guardar" at bounding box center [498, 50] width 21 height 8
click at [584, 49] on icon "button" at bounding box center [584, 50] width 11 height 11
type input "[DATE]"
type input "el-trauma-un-agujero-en-la-narracion"
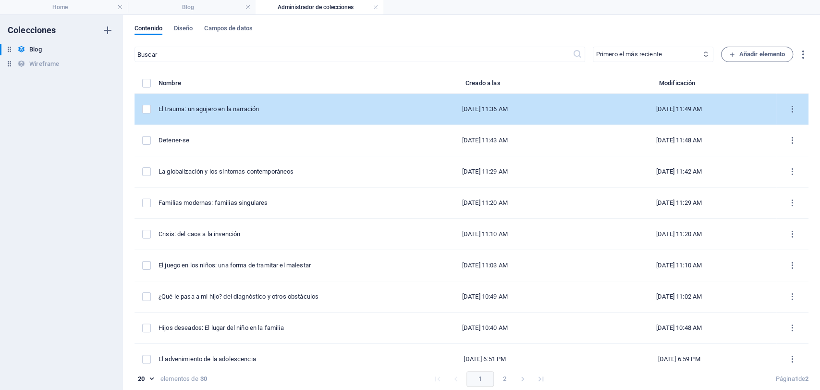
click at [147, 116] on td "items list" at bounding box center [147, 109] width 24 height 31
click at [139, 111] on td "items list" at bounding box center [147, 109] width 24 height 31
click at [146, 111] on label "items list" at bounding box center [146, 109] width 9 height 9
click at [0, 0] on input "items list" at bounding box center [0, 0] width 0 height 0
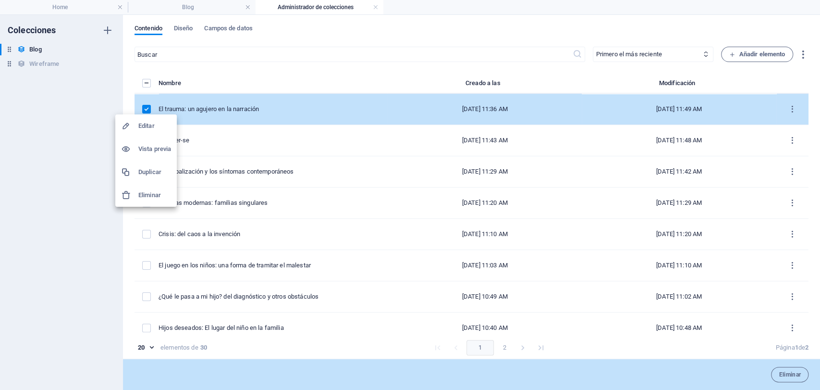
click at [152, 169] on h6 "Duplicar" at bounding box center [154, 172] width 33 height 12
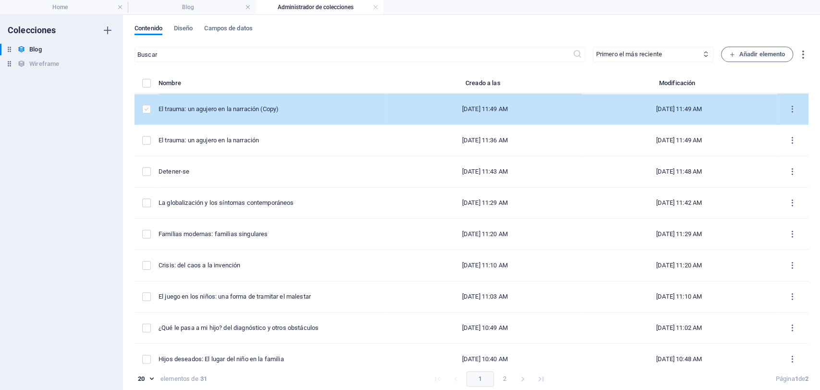
click at [148, 110] on label "items list" at bounding box center [146, 109] width 9 height 9
click at [0, 0] on input "items list" at bounding box center [0, 0] width 0 height 0
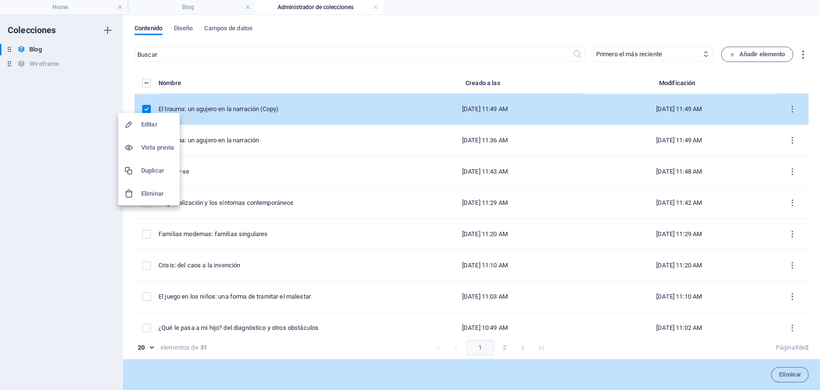
click at [154, 175] on h6 "Duplicar" at bounding box center [157, 171] width 33 height 12
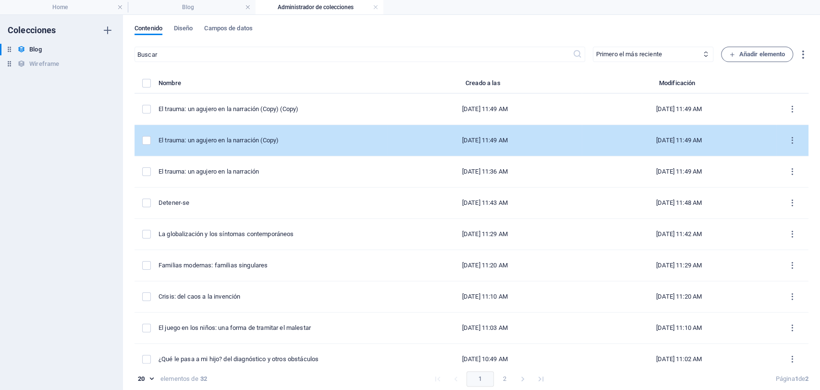
click at [211, 152] on td "El trauma: un agujero en la narración (Copy)" at bounding box center [273, 140] width 229 height 31
select select "Sujeto y Sociedad"
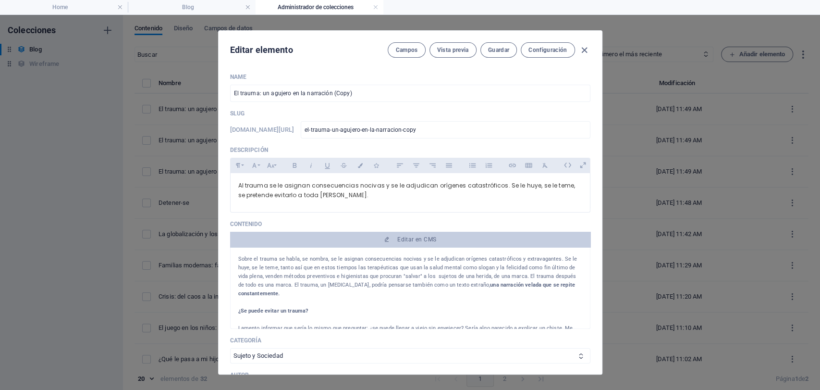
drag, startPoint x: 356, startPoint y: 94, endPoint x: 69, endPoint y: 38, distance: 292.2
click at [102, 56] on div "Editar elemento Campos Vista previa Guardar Configuración Name El trauma: un ag…" at bounding box center [410, 202] width 820 height 375
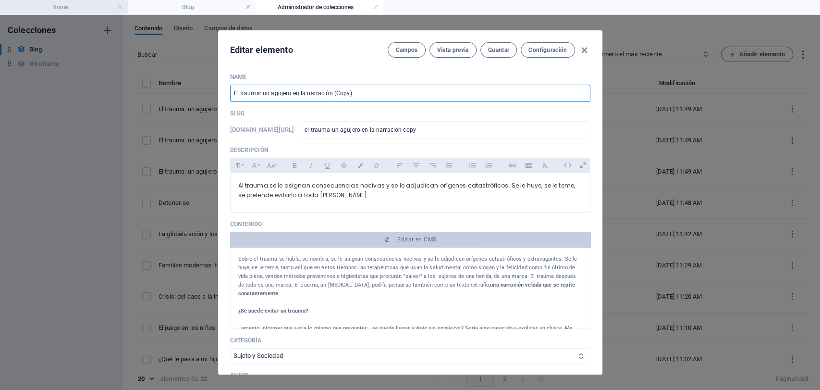
paste input "Familia: ¿cuestiones de carne y sangre?"
type input "Familia: ¿cuestiones de carne y sangre?"
type input "familia-cuestiones-de-carne-y-sangre"
type input "Familia: ¿cuestiones de carne y sangre?"
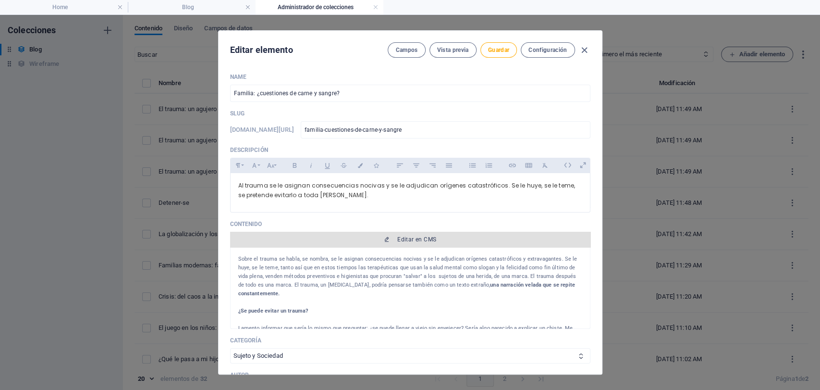
click at [418, 236] on span "Editar en CMS" at bounding box center [416, 239] width 39 height 8
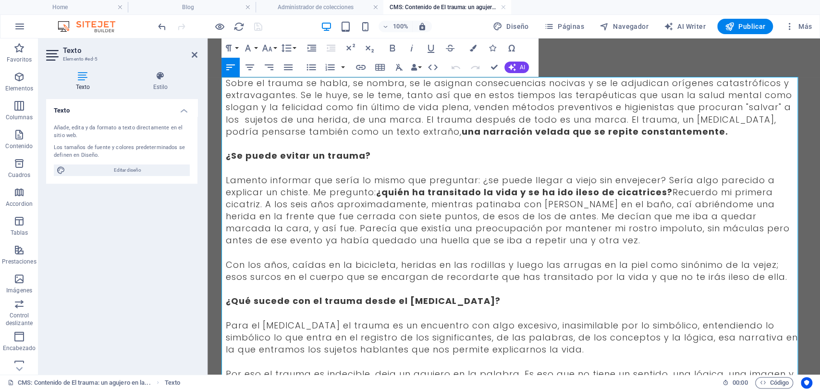
click at [226, 85] on span "Sobre el trauma se habla, se nombra, se le asignan consecuencias nocivas y se l…" at bounding box center [509, 107] width 566 height 61
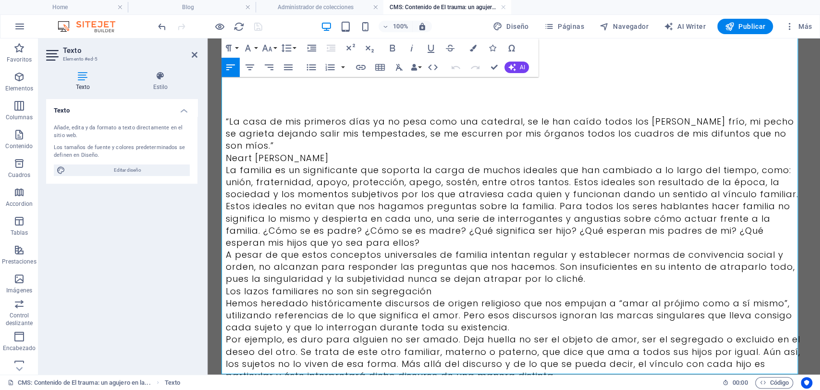
scroll to position [45132, 0]
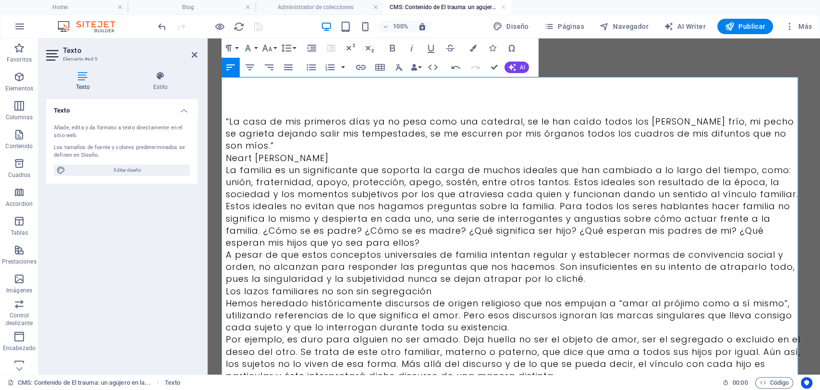
click at [265, 152] on p "Neart [PERSON_NAME]" at bounding box center [514, 158] width 577 height 12
click at [265, 135] on p "“La casa de mis primeros días ya no pesa como una catedral, se le han caído tod…" at bounding box center [514, 133] width 577 height 37
click at [259, 152] on p "Neart [PERSON_NAME]" at bounding box center [514, 158] width 577 height 12
click at [262, 148] on p "“La casa de mis primeros días ya no pesa como una catedral, se le han caído tod…" at bounding box center [514, 133] width 577 height 37
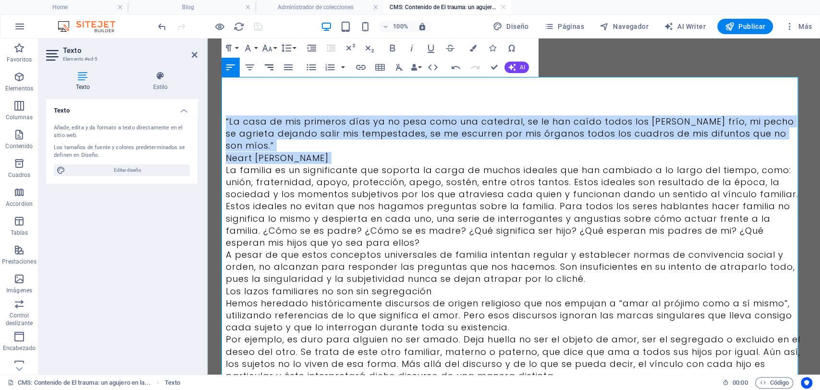
click at [273, 64] on icon "button" at bounding box center [269, 68] width 12 height 12
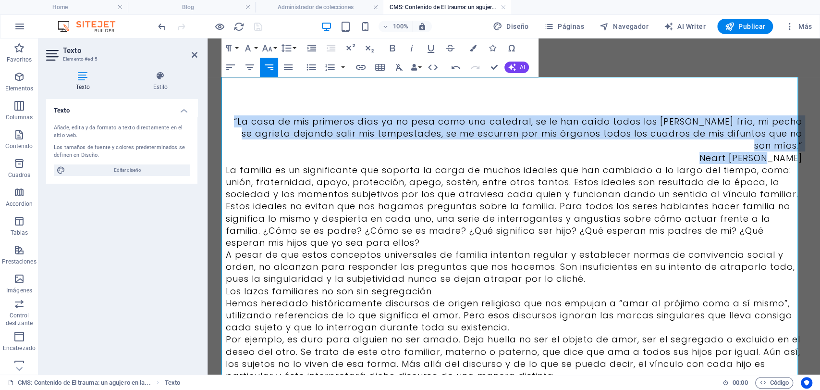
click at [273, 64] on icon "button" at bounding box center [269, 68] width 12 height 12
click at [530, 116] on p "“La casa de mis primeros días ya no pesa como una catedral, se le han caído tod…" at bounding box center [514, 133] width 577 height 37
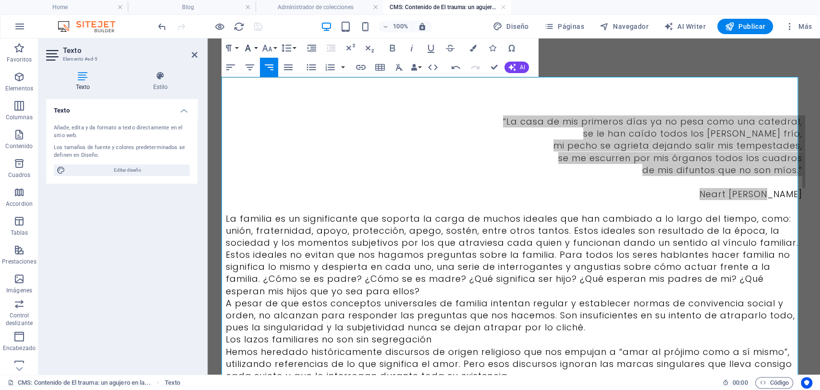
click at [246, 43] on icon "button" at bounding box center [248, 48] width 12 height 12
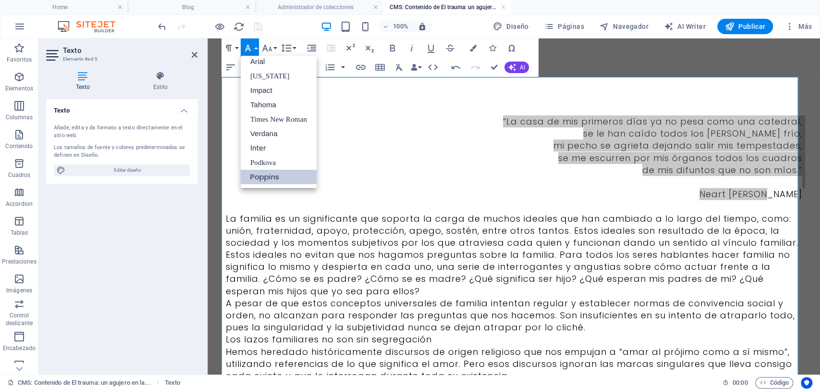
scroll to position [5, 0]
click at [269, 43] on icon "button" at bounding box center [267, 48] width 12 height 12
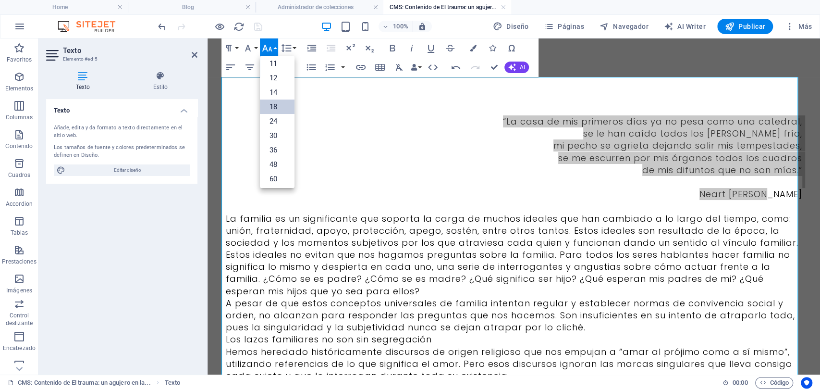
scroll to position [24, 0]
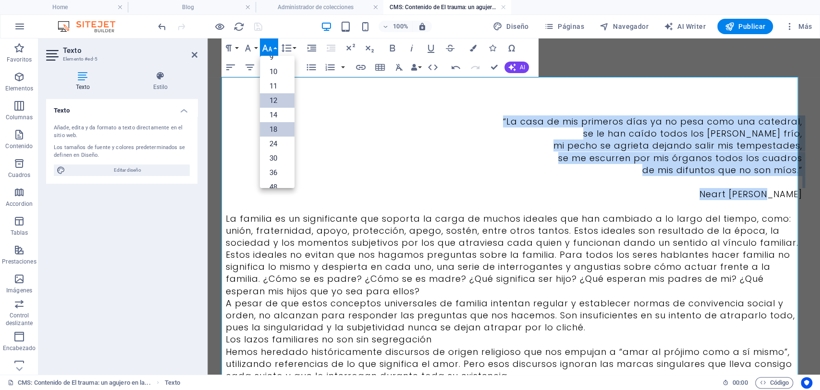
click at [272, 102] on link "12" at bounding box center [277, 100] width 35 height 14
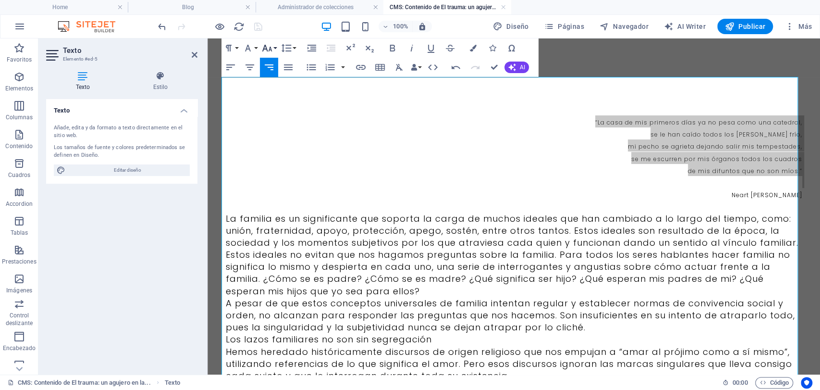
click at [264, 45] on icon "button" at bounding box center [267, 48] width 12 height 12
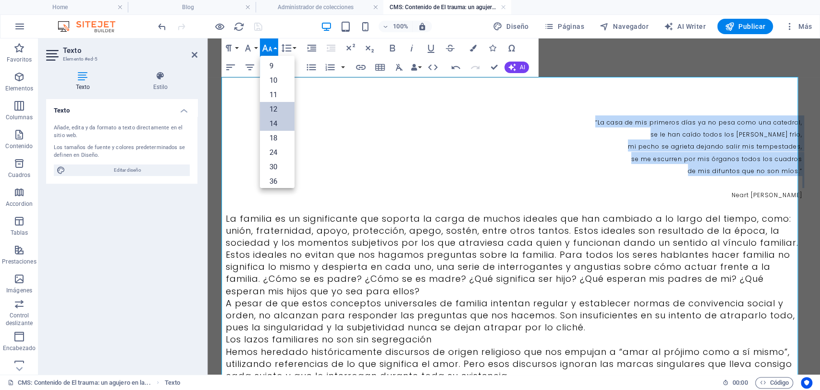
click at [277, 118] on link "14" at bounding box center [277, 123] width 35 height 14
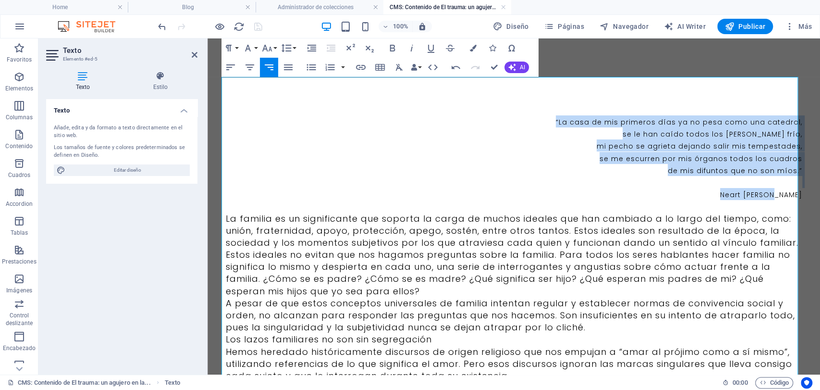
click at [544, 126] on p "“La casa de mis primeros días ya no pesa como una catedral," at bounding box center [514, 121] width 577 height 12
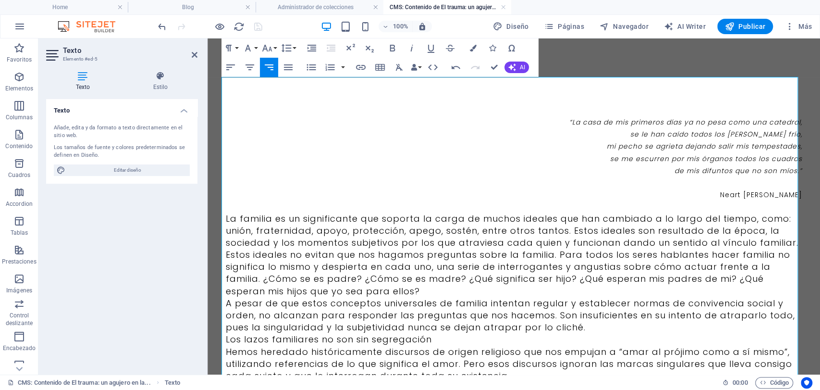
scroll to position [107, 0]
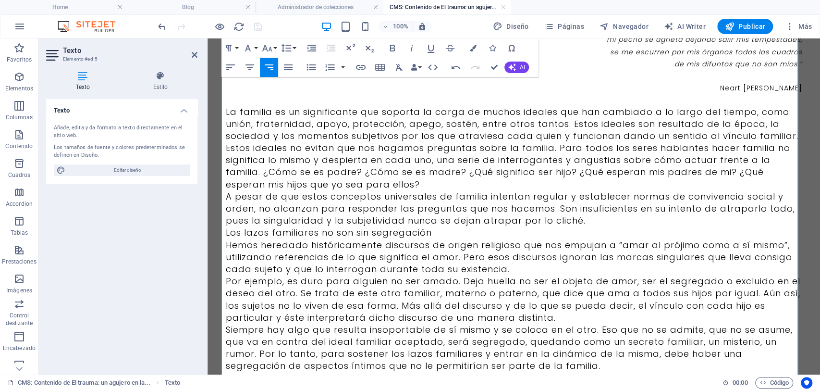
click at [376, 184] on p "Estos ideales no evitan que nos hagamos preguntas sobre la familia. Para todos …" at bounding box center [514, 166] width 577 height 49
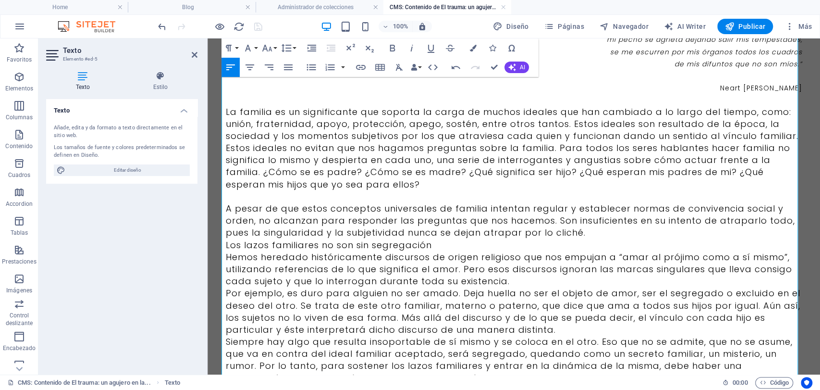
click at [603, 230] on p "A pesar de que estos conceptos universales de familia intentan regular y establ…" at bounding box center [514, 220] width 577 height 37
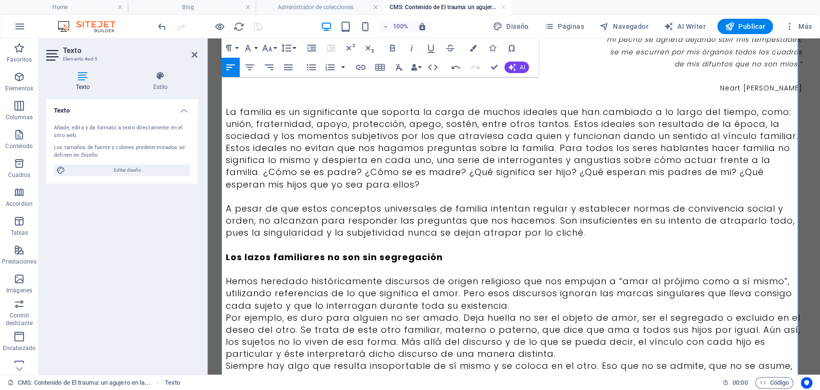
click at [600, 233] on p "A pesar de que estos conceptos universales de familia intentan regular y establ…" at bounding box center [514, 220] width 577 height 37
click at [505, 305] on p "Hemos heredado históricamente discursos de origen religioso que nos empujan a “…" at bounding box center [514, 293] width 577 height 37
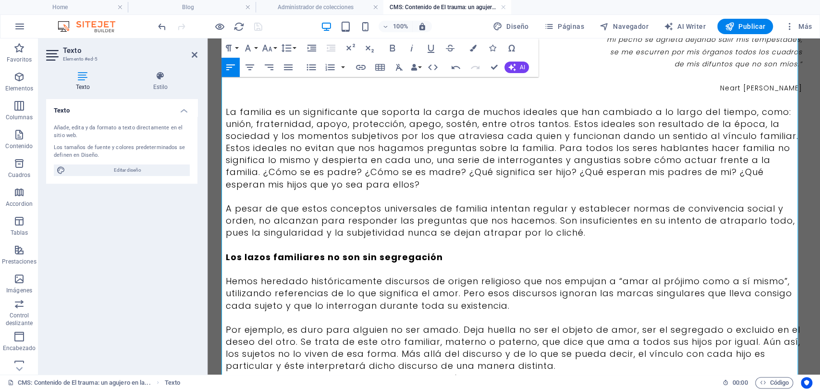
click at [792, 131] on p "La familia es un significante que soporta la carga de muchos ideales que han ca…" at bounding box center [514, 124] width 577 height 37
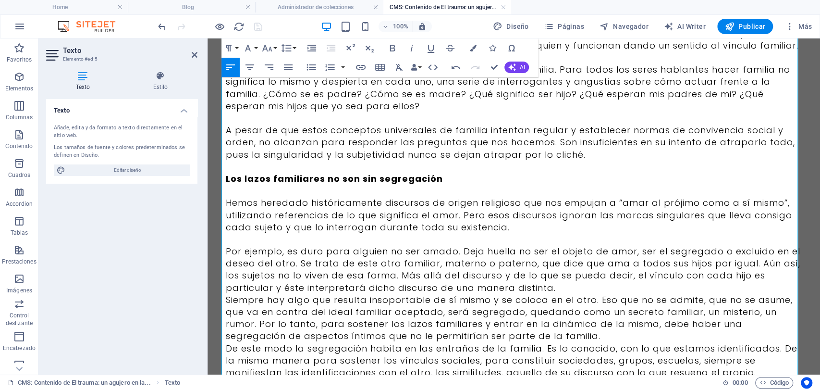
scroll to position [213, 0]
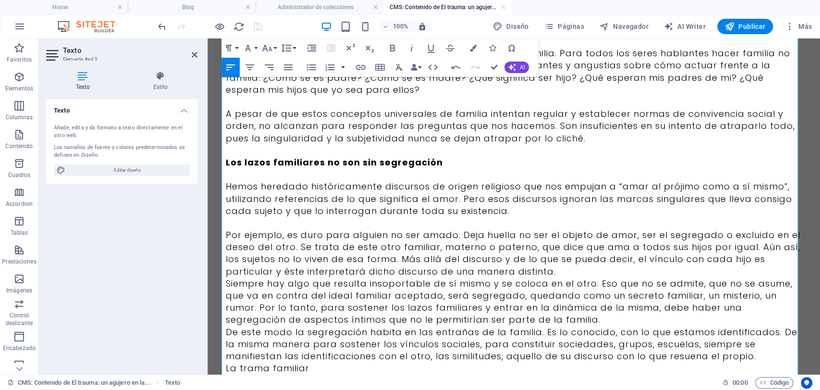
click at [554, 274] on p "Por ejemplo, es duro para alguien no ser amado. Deja huella no ser el objeto de…" at bounding box center [514, 253] width 577 height 49
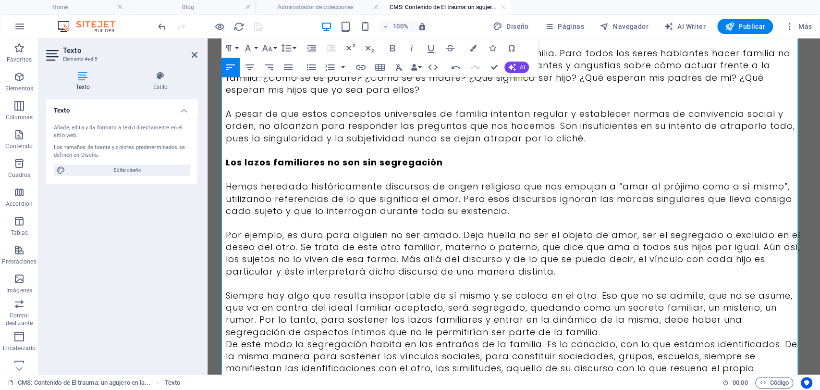
click at [538, 332] on p "Siempre hay algo que resulta insoportable de sí mismo y se coloca en el otro. E…" at bounding box center [514, 313] width 577 height 49
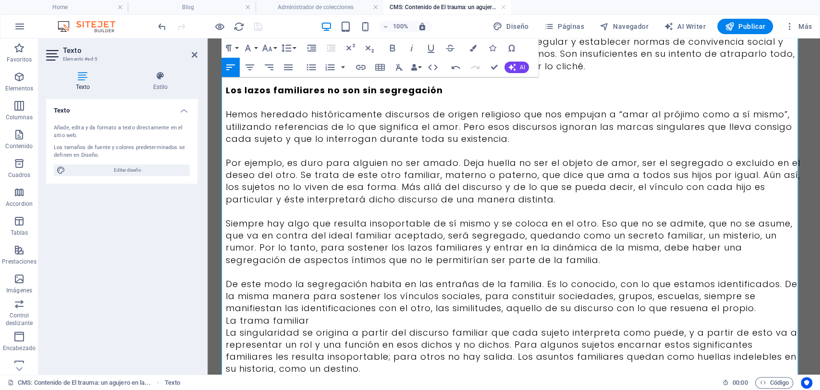
scroll to position [320, 0]
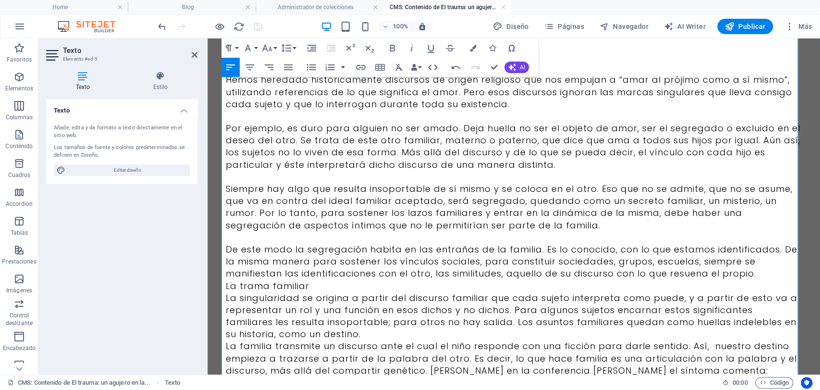
click at [344, 286] on p "La trama familiar" at bounding box center [514, 286] width 577 height 12
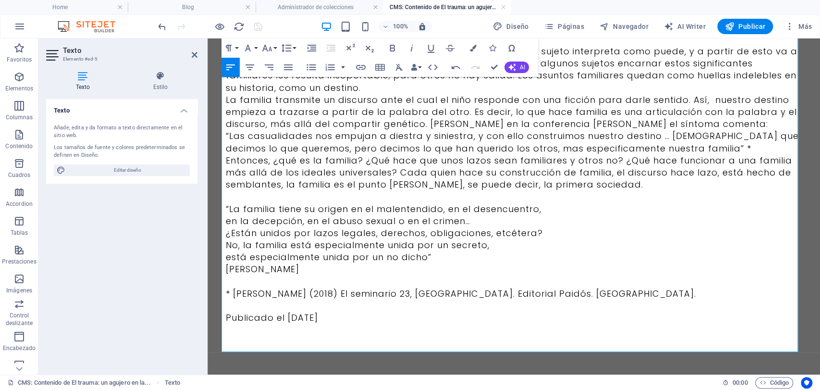
scroll to position [537, 0]
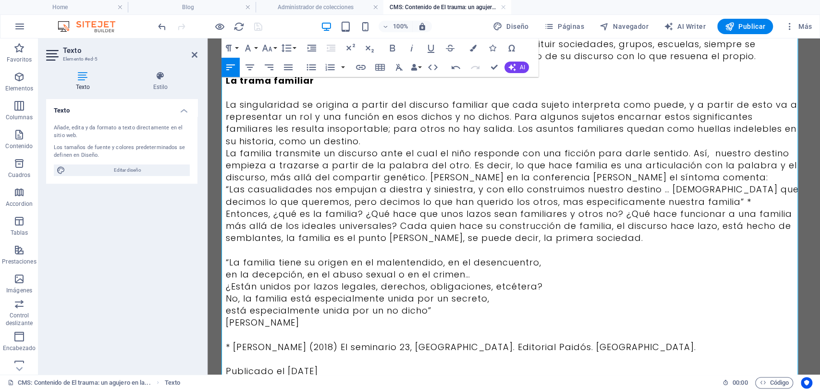
click at [229, 258] on p "“La familia tiene su origen en el malentendido, en el desencuentro," at bounding box center [514, 262] width 577 height 12
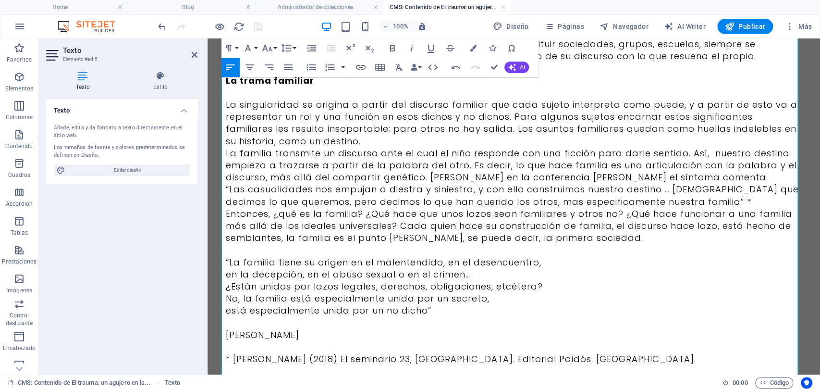
click at [229, 258] on p "“La familia tiene su origen en el malentendido, en el desencuentro," at bounding box center [514, 262] width 577 height 12
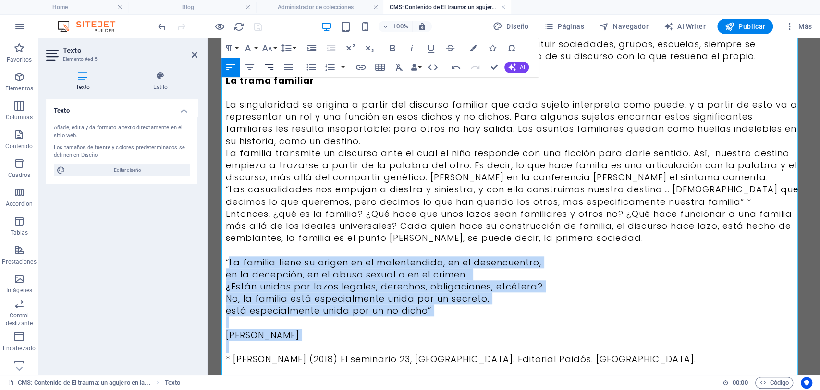
click at [272, 67] on icon "button" at bounding box center [269, 67] width 9 height 6
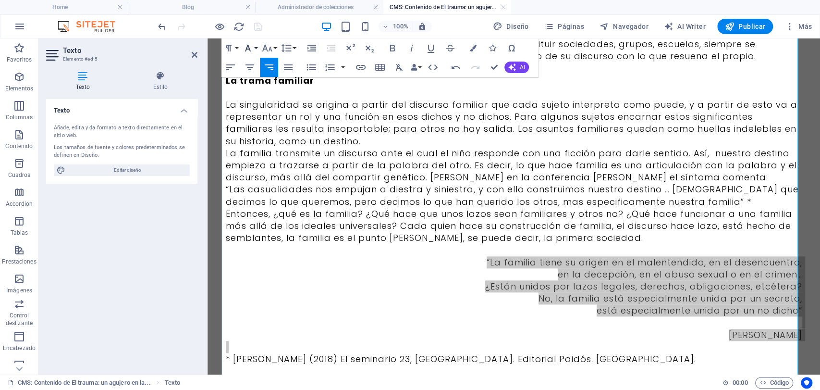
click at [256, 43] on button "Font Family" at bounding box center [250, 47] width 18 height 19
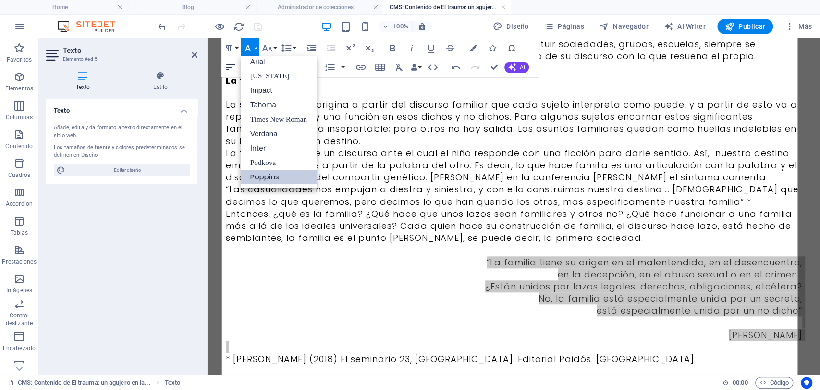
scroll to position [5, 0]
click at [269, 51] on icon "button" at bounding box center [267, 48] width 10 height 7
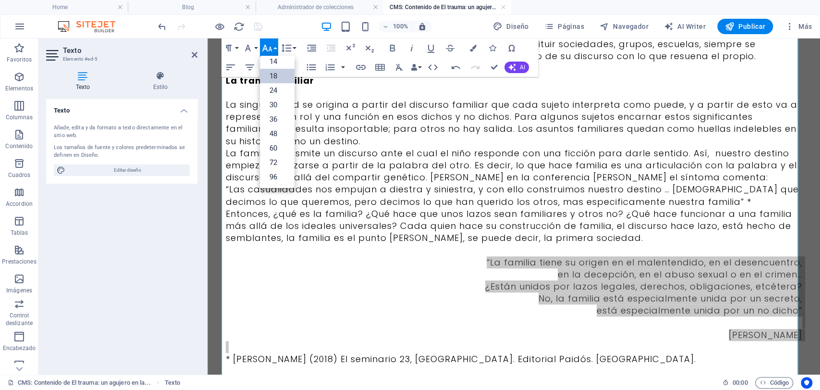
scroll to position [77, 0]
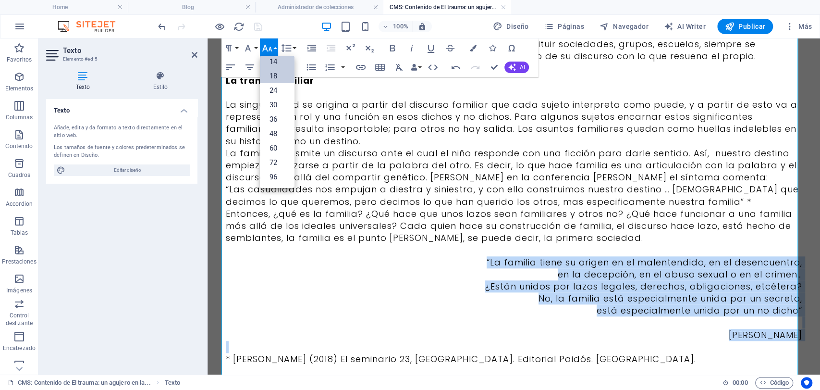
click at [275, 62] on link "14" at bounding box center [277, 61] width 35 height 14
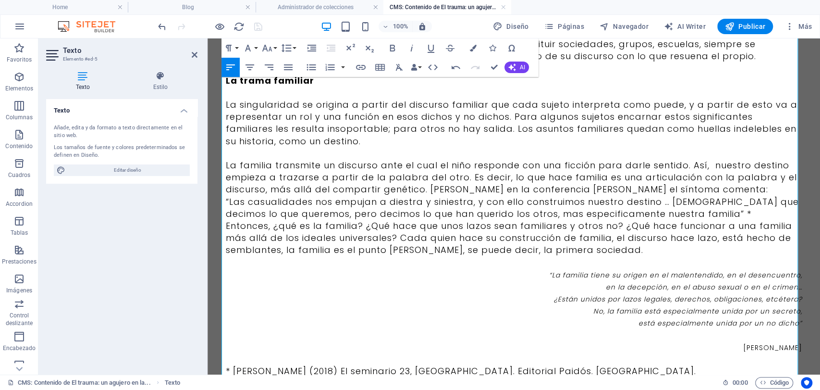
click at [669, 196] on p "“Las casualidades nos empujan a diestra y siniestra, y con ello construimos nue…" at bounding box center [514, 208] width 577 height 24
click at [678, 187] on p "empieza a trazarse a partir de la palabra del otro. Es decir, lo que hace famil…" at bounding box center [514, 183] width 577 height 24
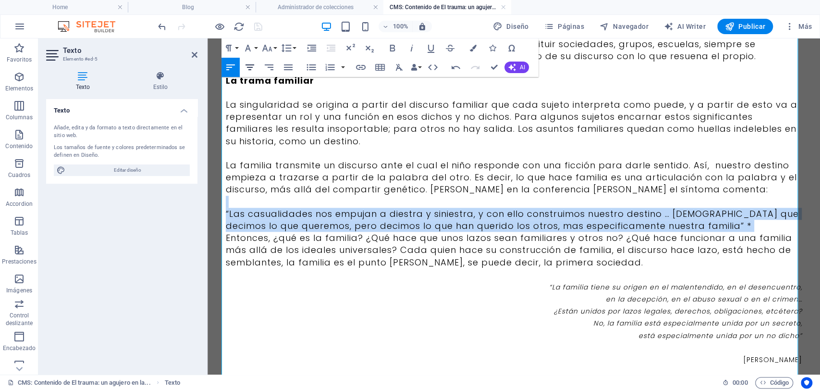
click at [247, 68] on icon "button" at bounding box center [250, 68] width 12 height 12
click at [776, 225] on p "“Las casualidades nos empujan a diestra y siniestra, y con ello construimos nue…" at bounding box center [514, 220] width 577 height 24
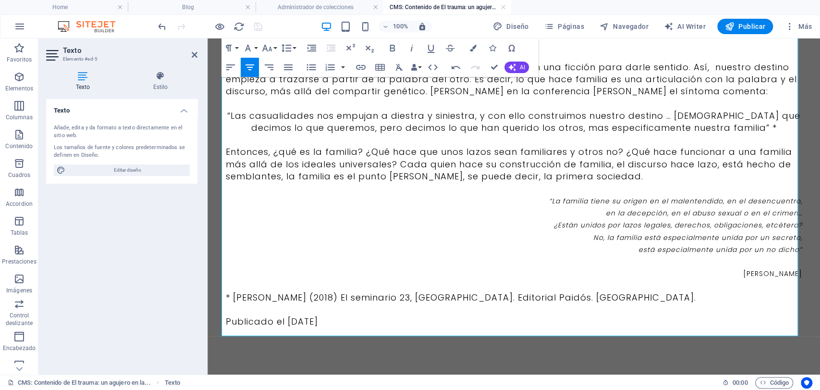
scroll to position [639, 0]
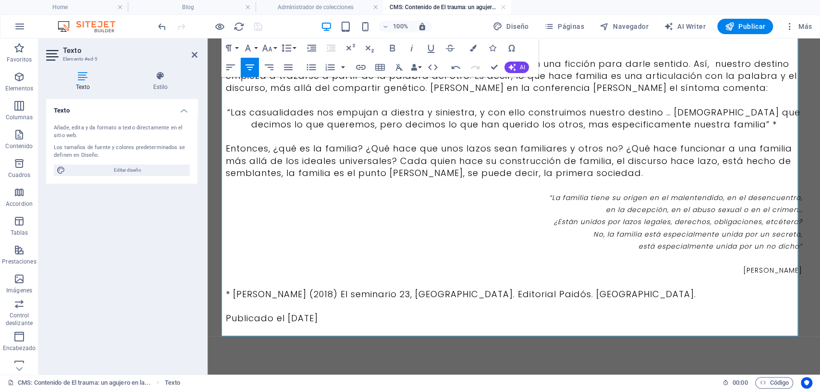
click at [635, 270] on p "[PERSON_NAME]" at bounding box center [514, 269] width 577 height 12
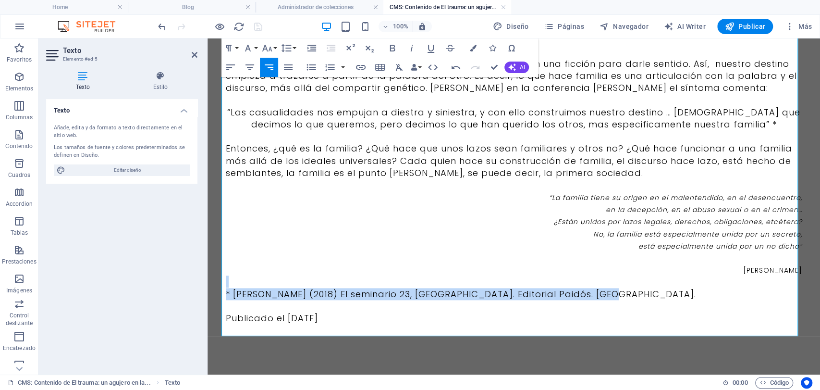
drag, startPoint x: 592, startPoint y: 289, endPoint x: 297, endPoint y: 278, distance: 294.7
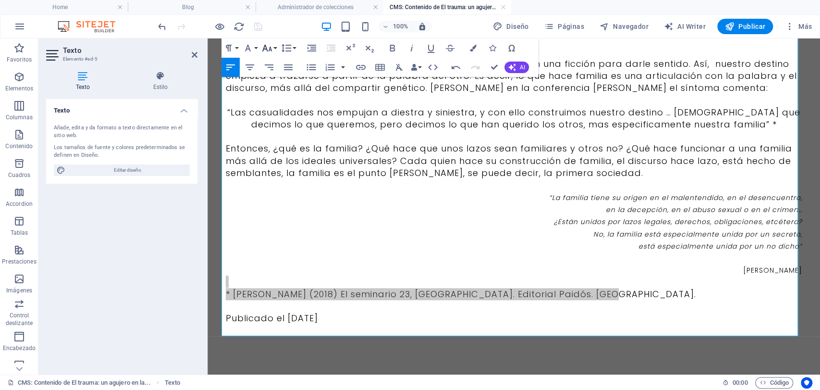
click at [273, 51] on button "Font Size" at bounding box center [269, 47] width 18 height 19
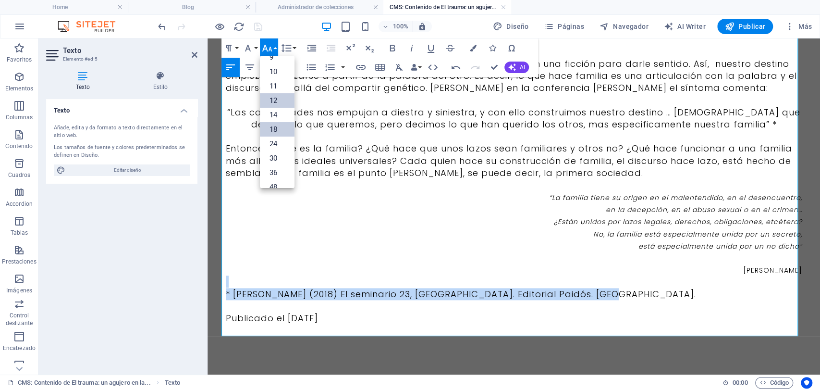
click at [281, 102] on link "12" at bounding box center [277, 100] width 35 height 14
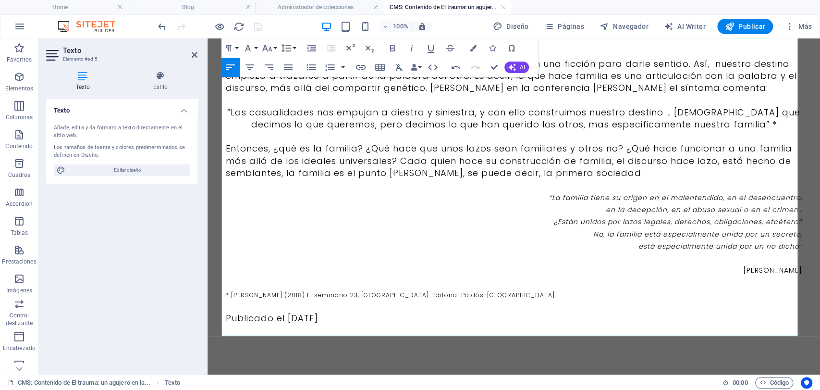
click at [374, 329] on p at bounding box center [514, 330] width 577 height 12
click at [374, 324] on p at bounding box center [514, 330] width 577 height 12
click at [374, 313] on p "Publicado el [DATE]" at bounding box center [514, 318] width 577 height 12
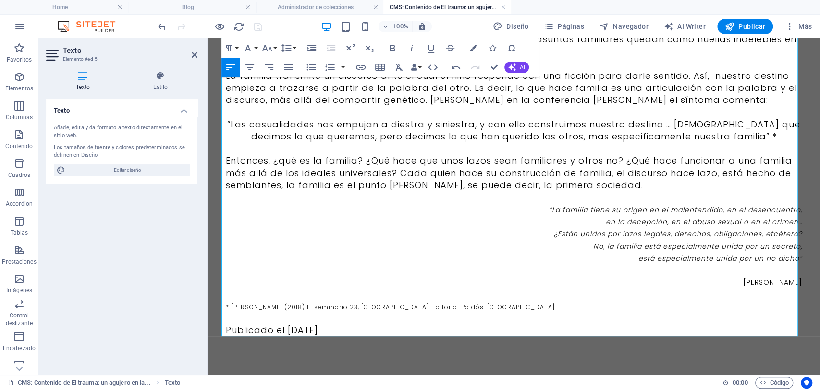
scroll to position [627, 0]
click at [273, 70] on icon "button" at bounding box center [269, 68] width 12 height 12
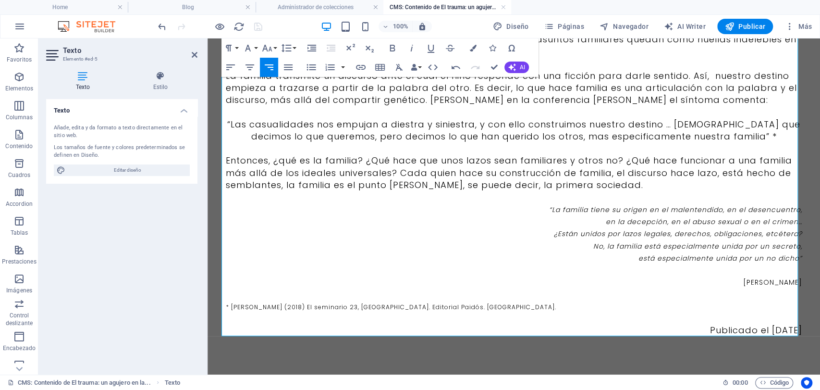
click at [414, 288] on p at bounding box center [514, 293] width 577 height 12
click at [759, 295] on p at bounding box center [514, 293] width 577 height 12
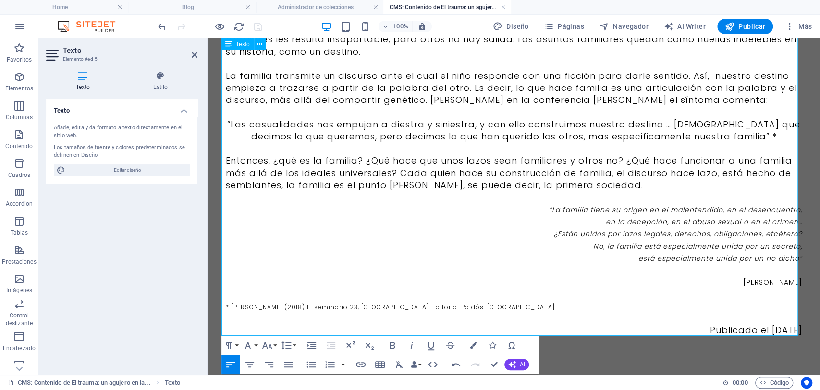
scroll to position [615, 0]
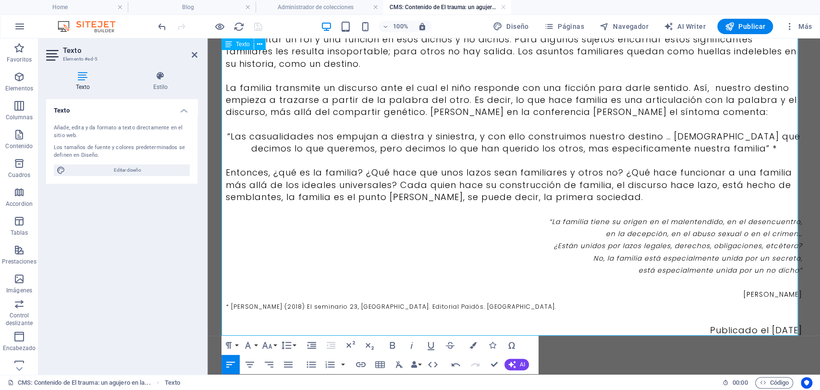
click at [759, 295] on span "[PERSON_NAME]" at bounding box center [772, 294] width 59 height 10
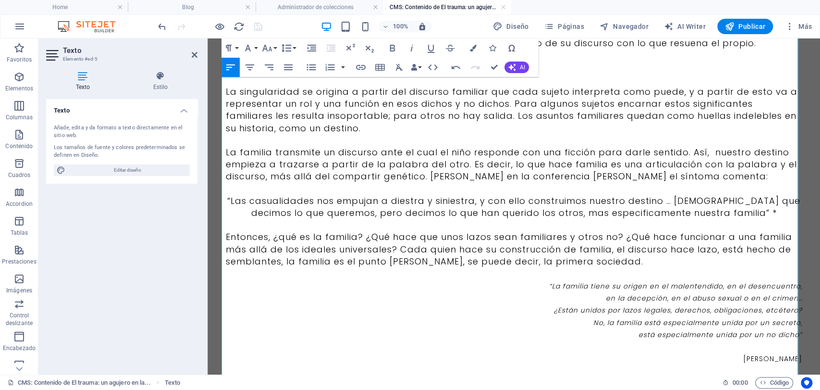
scroll to position [587, 0]
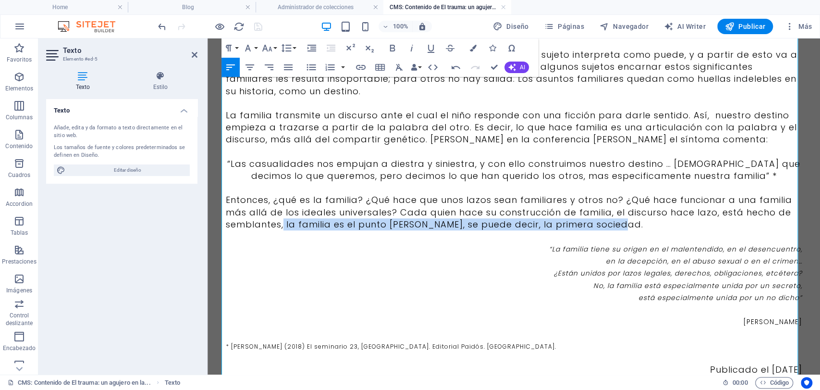
drag, startPoint x: 628, startPoint y: 225, endPoint x: 280, endPoint y: 224, distance: 347.4
click at [280, 224] on p "Entonces, ¿qué es la familia? ¿Qué hace que unos lazos sean familiares y otros …" at bounding box center [514, 212] width 577 height 37
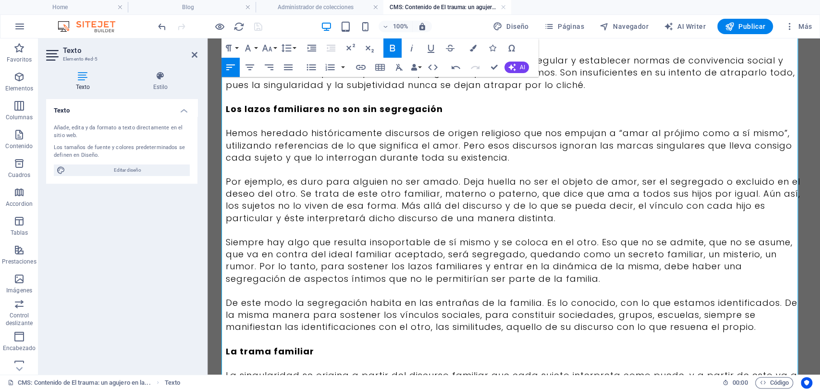
scroll to position [320, 0]
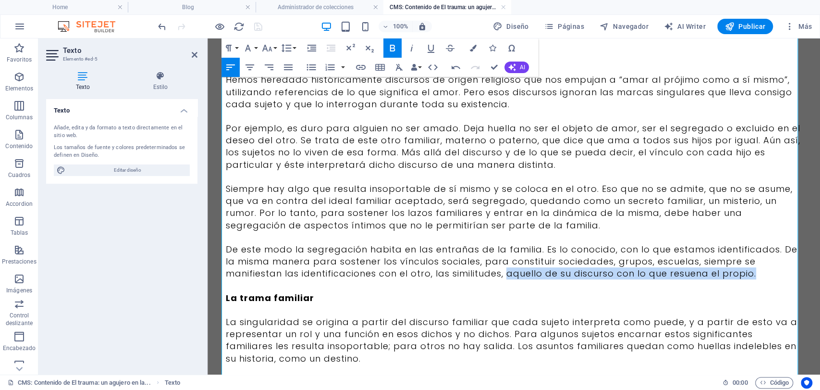
drag, startPoint x: 768, startPoint y: 267, endPoint x: 506, endPoint y: 274, distance: 262.4
click at [506, 274] on p "De este modo la segregación habita en las entrañas de la familia. Es lo conocid…" at bounding box center [514, 261] width 577 height 37
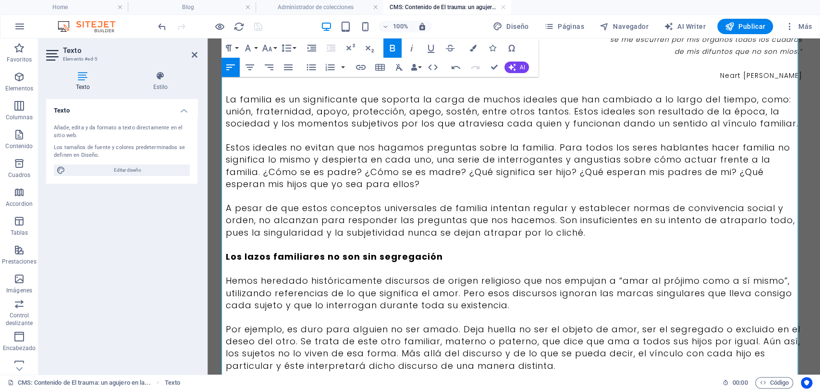
scroll to position [107, 0]
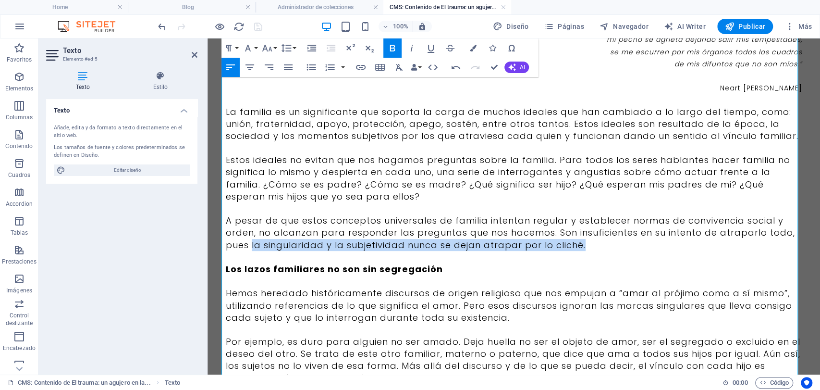
drag, startPoint x: 247, startPoint y: 248, endPoint x: 584, endPoint y: 249, distance: 336.8
click at [584, 249] on p "A pesar de que estos conceptos universales de familia intentan regular y establ…" at bounding box center [514, 232] width 577 height 37
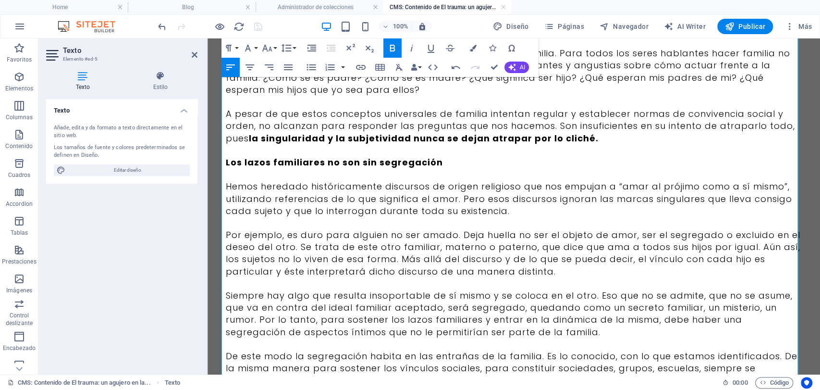
scroll to position [267, 0]
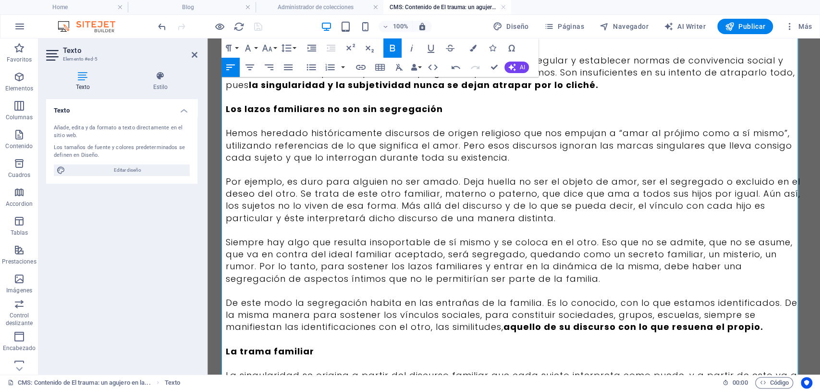
drag, startPoint x: 509, startPoint y: 157, endPoint x: 308, endPoint y: 157, distance: 201.3
click at [320, 157] on p "Hemos heredado históricamente discursos de origen religioso que nos empujan a “…" at bounding box center [514, 145] width 577 height 37
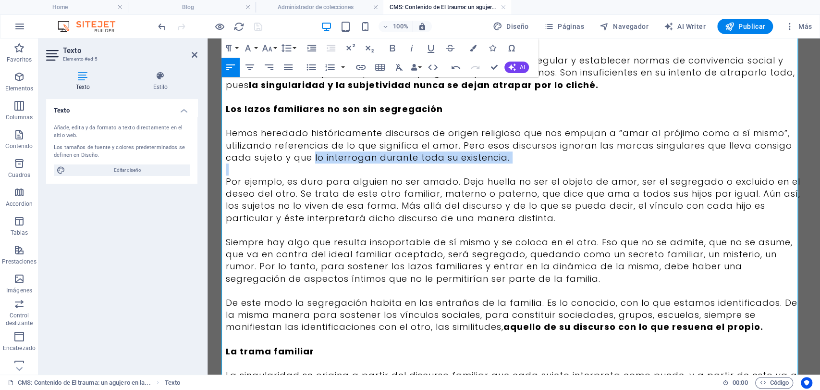
drag, startPoint x: 283, startPoint y: 166, endPoint x: 308, endPoint y: 157, distance: 27.1
click at [308, 157] on div "“La casa de mis primeros días ya no pesa como una catedral, se le han caído tod…" at bounding box center [514, 272] width 577 height 847
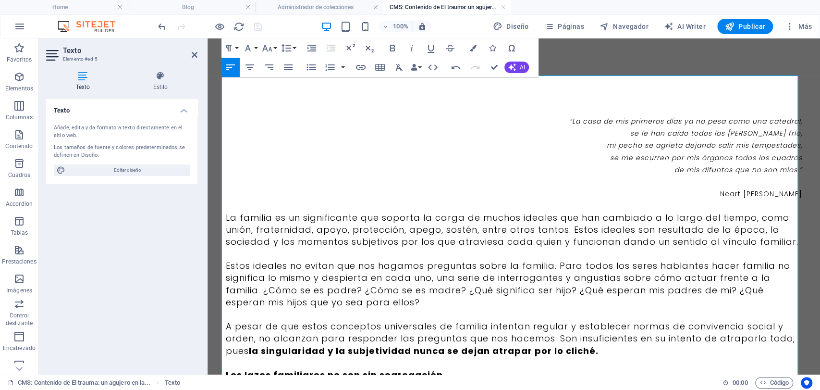
scroll to position [0, 0]
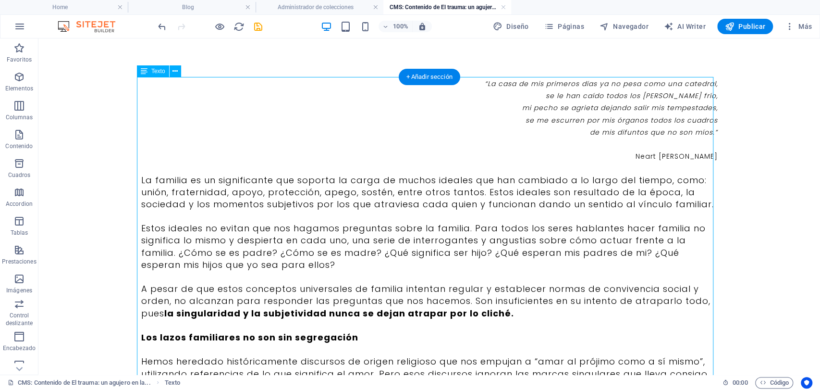
drag, startPoint x: 481, startPoint y: 82, endPoint x: 309, endPoint y: 82, distance: 172.0
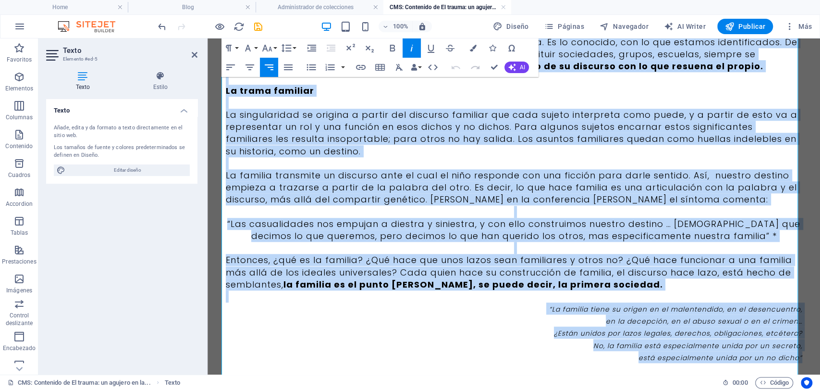
scroll to position [588, 0]
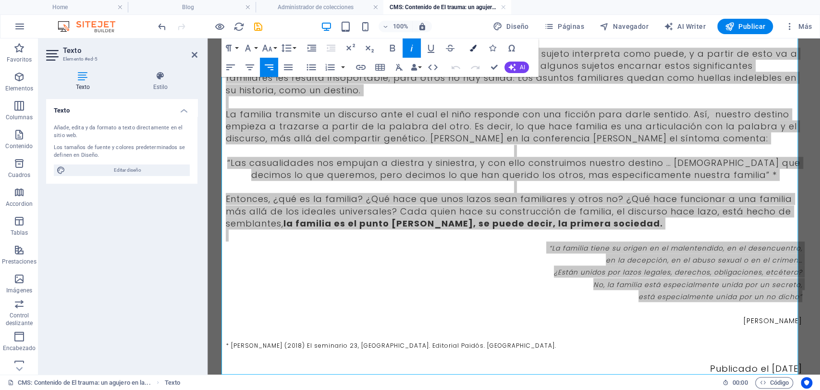
click at [474, 51] on icon "button" at bounding box center [473, 48] width 7 height 7
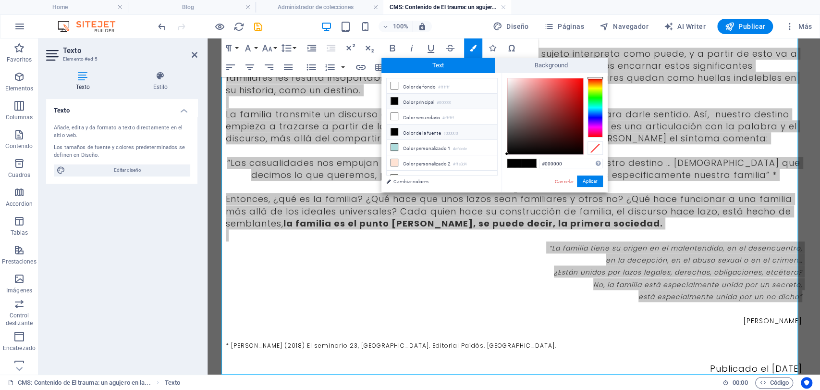
scroll to position [37, 0]
click at [411, 168] on li "Color personalizado 5 #3b3b3b" at bounding box center [442, 171] width 111 height 15
type input "#3b3b3b"
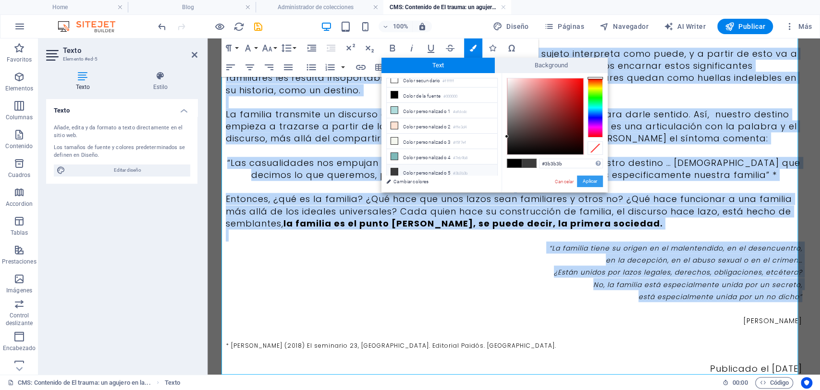
click at [584, 184] on button "Aplicar" at bounding box center [590, 181] width 26 height 12
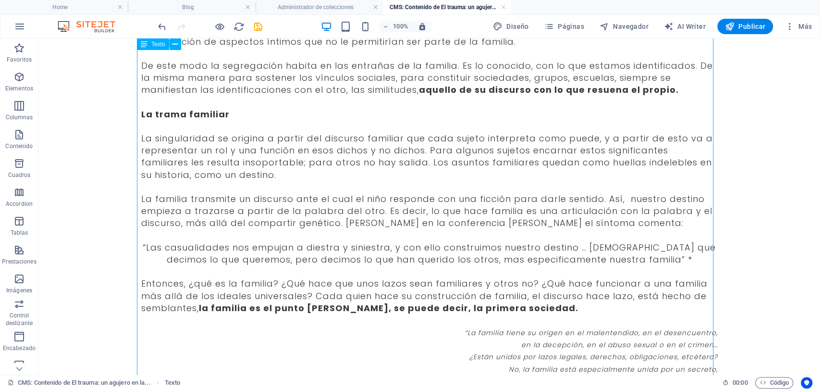
scroll to position [588, 0]
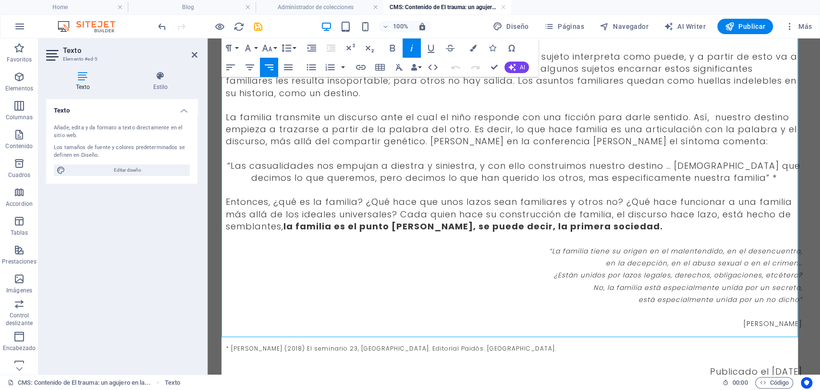
scroll to position [587, 0]
click at [238, 43] on button "Paragraph Format" at bounding box center [230, 47] width 18 height 19
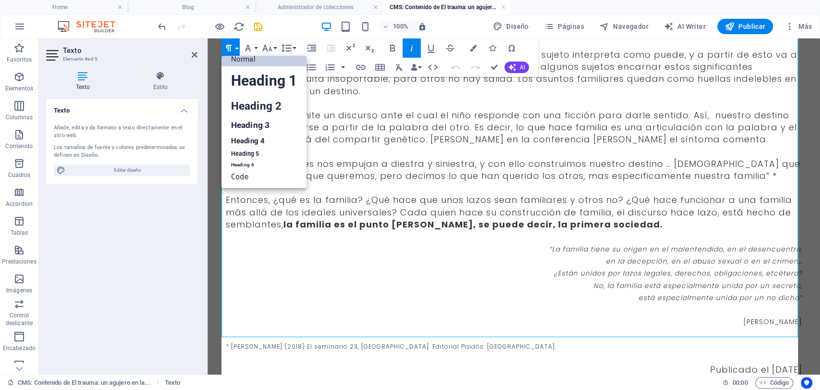
scroll to position [8, 0]
click at [611, 234] on p at bounding box center [514, 236] width 577 height 12
click at [627, 231] on p at bounding box center [514, 236] width 577 height 12
click at [627, 224] on p "Entonces, ¿qué es la familia? ¿Qué hace que unos lazos sean familiares y otros …" at bounding box center [514, 212] width 577 height 37
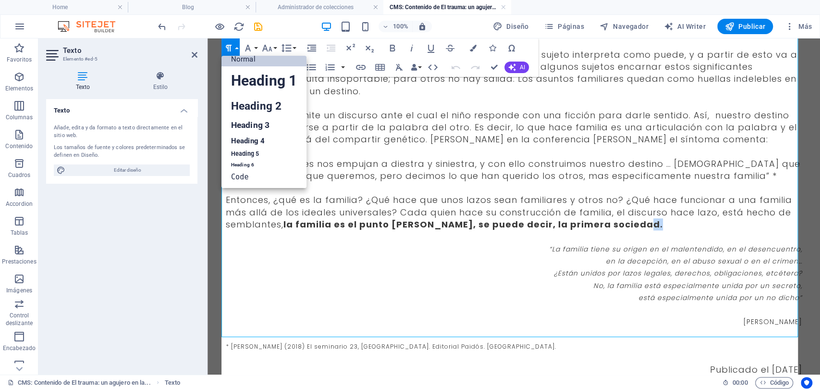
click at [627, 224] on p "Entonces, ¿qué es la familia? ¿Qué hace que unos lazos sean familiares y otros …" at bounding box center [514, 212] width 577 height 37
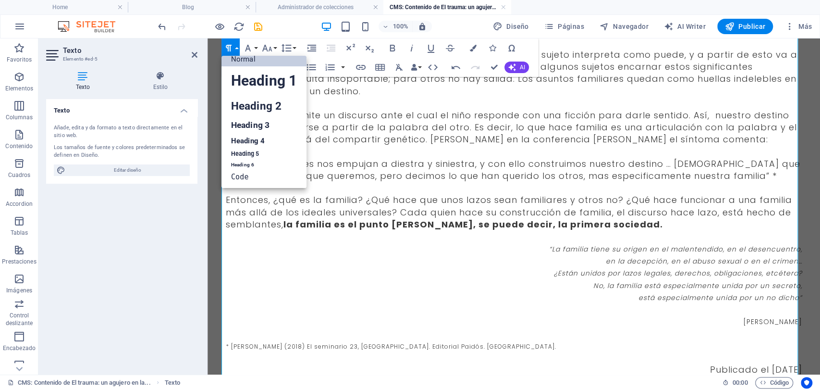
click at [236, 43] on button "Paragraph Format" at bounding box center [230, 47] width 18 height 19
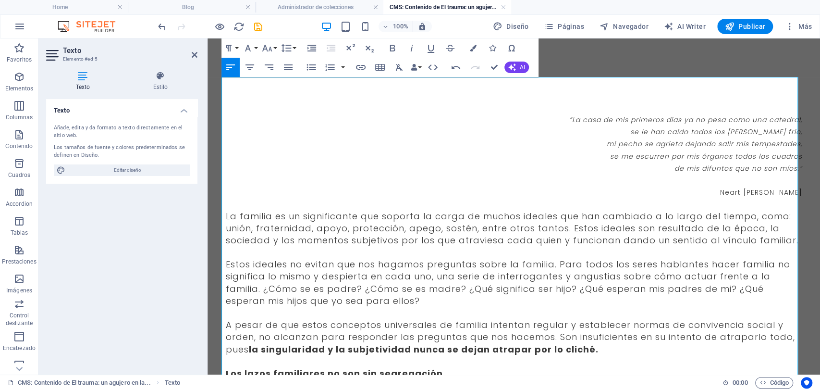
scroll to position [0, 0]
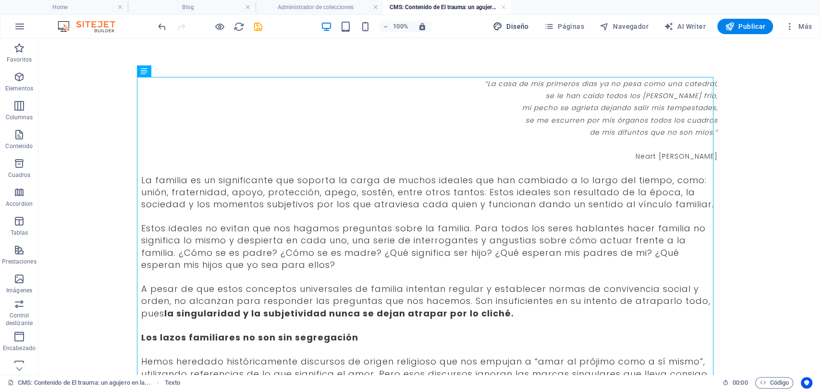
click at [258, 24] on icon "save" at bounding box center [258, 26] width 11 height 11
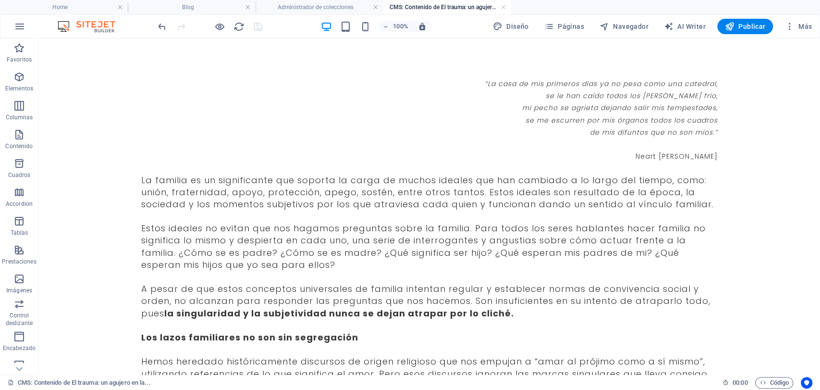
drag, startPoint x: 501, startPoint y: 6, endPoint x: 485, endPoint y: 6, distance: 15.9
click at [501, 6] on link at bounding box center [504, 7] width 6 height 9
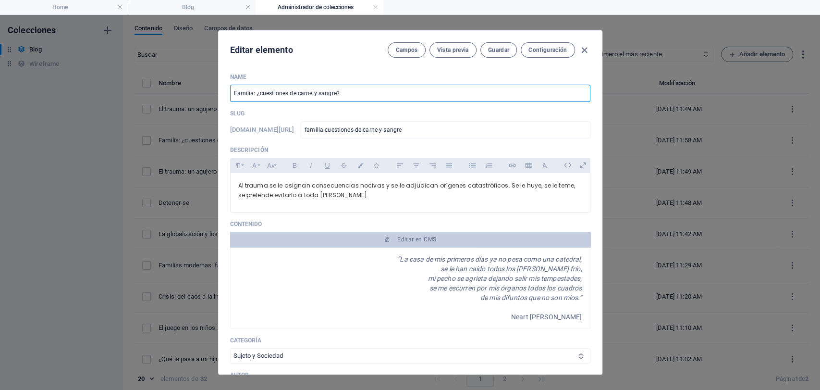
drag, startPoint x: 330, startPoint y: 94, endPoint x: 393, endPoint y: 89, distance: 63.6
click at [393, 89] on input "Familia: ¿cuestiones de carne y sangre?" at bounding box center [410, 93] width 360 height 17
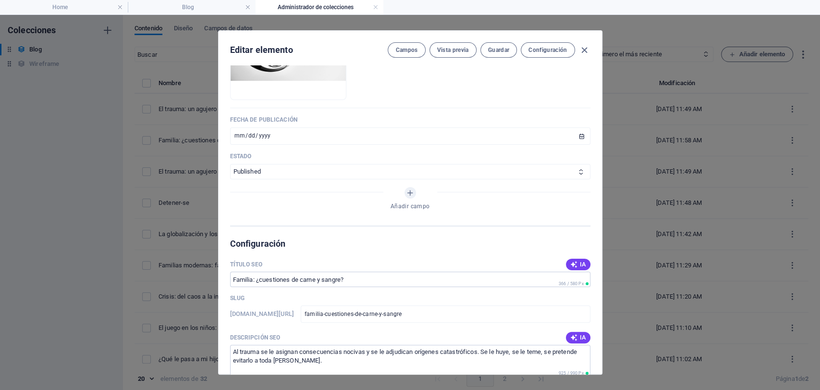
scroll to position [480, 0]
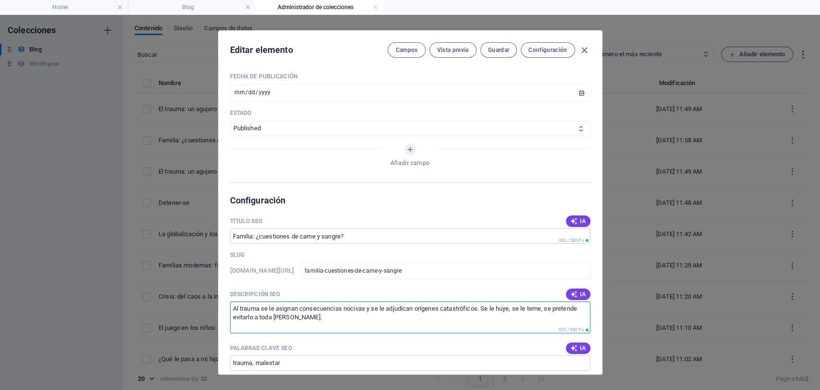
drag, startPoint x: 305, startPoint y: 321, endPoint x: 232, endPoint y: 286, distance: 81.2
click at [232, 287] on div "Descripción SEO IA Al trauma se le asignan consecuencias nocivas y se le adjudi…" at bounding box center [410, 310] width 360 height 46
paste textarea ": La familia es un significante que soporta la carga de muchos ideales. Estos i…"
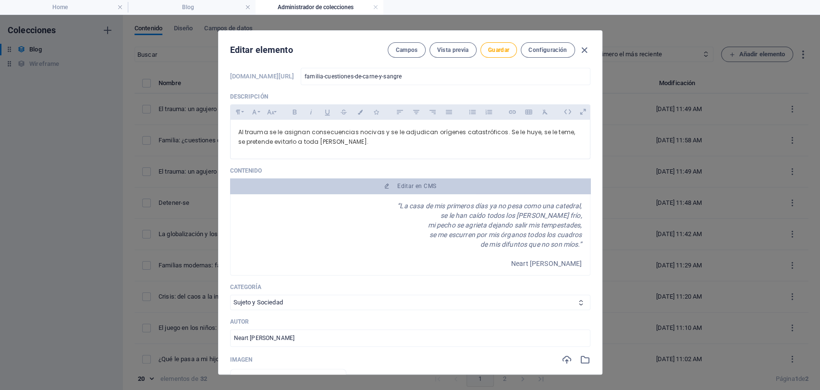
scroll to position [0, 0]
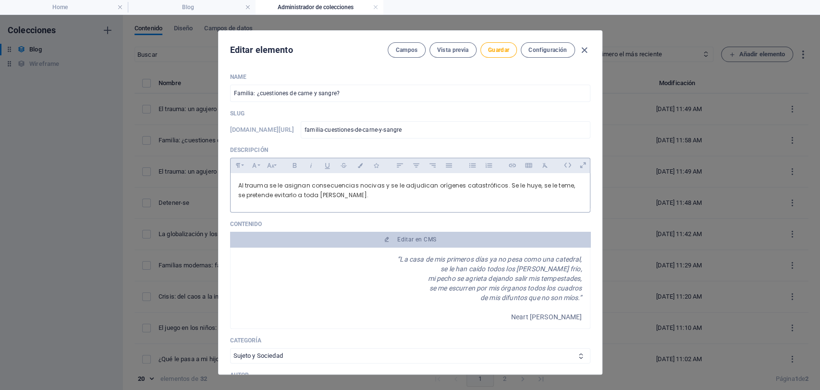
type textarea "La familia es un significante que soporta la carga de muchos ideales. Como resu…"
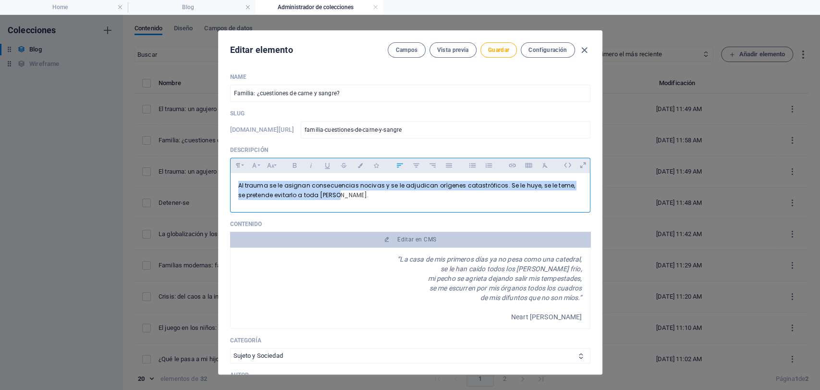
drag, startPoint x: 341, startPoint y: 197, endPoint x: 232, endPoint y: 178, distance: 110.7
click at [232, 178] on div "Al trauma se le asignan consecuencias nocivas y se le adjudican orígenes catast…" at bounding box center [410, 190] width 359 height 35
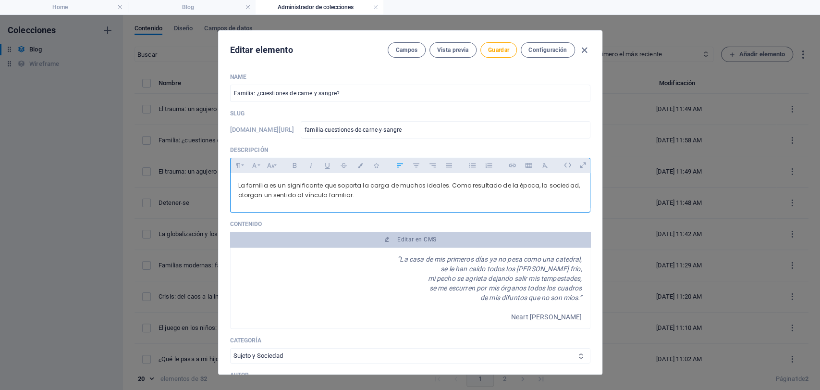
scroll to position [711, 0]
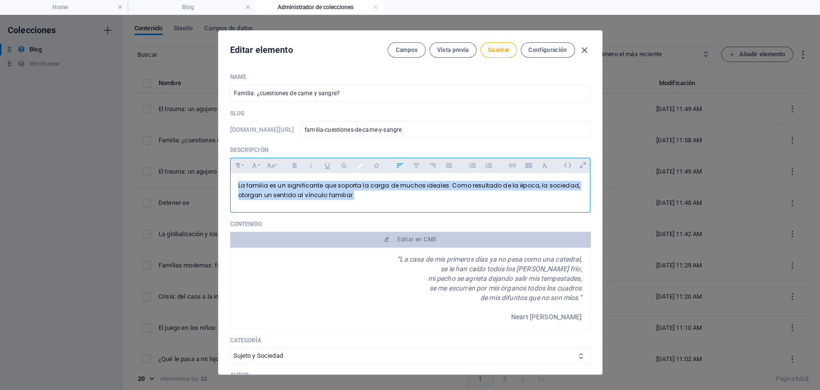
click at [354, 171] on button "Colors" at bounding box center [360, 165] width 15 height 12
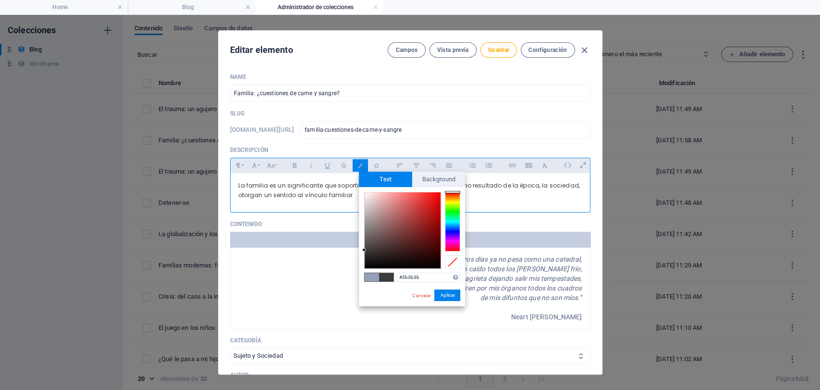
click at [444, 304] on div "#3b3b3b Formatos soportados #0852ed rgb(8, 82, 237) rgba(8, 82, 237, 90%) hsv(2…" at bounding box center [412, 316] width 106 height 258
click at [451, 301] on div "Cancelar Aplicar" at bounding box center [435, 295] width 49 height 12
click at [448, 291] on button "Aplicar" at bounding box center [447, 295] width 26 height 12
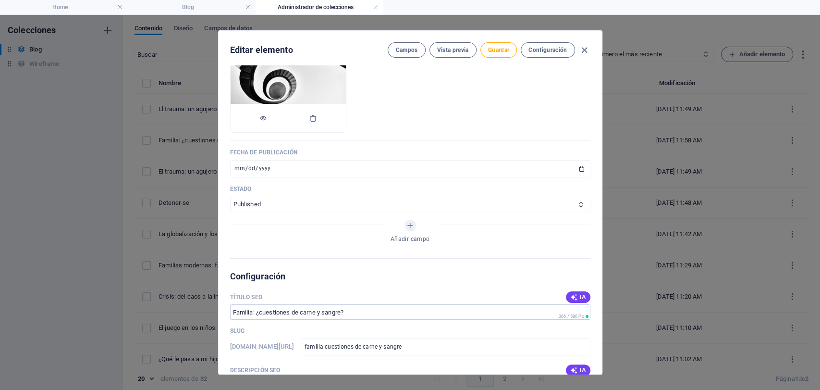
scroll to position [320, 0]
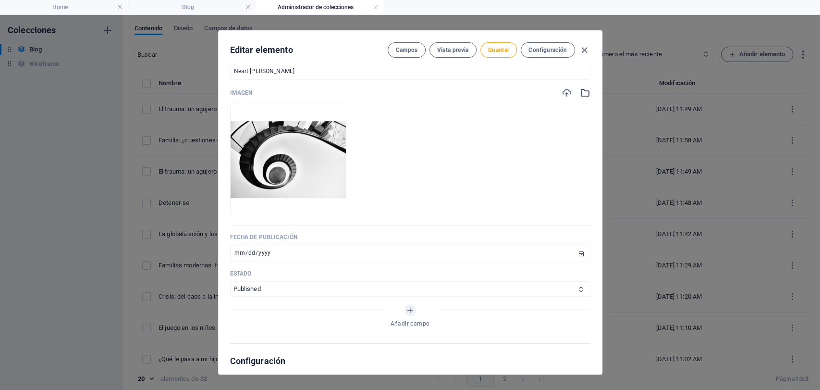
click at [580, 87] on icon "button" at bounding box center [585, 92] width 11 height 11
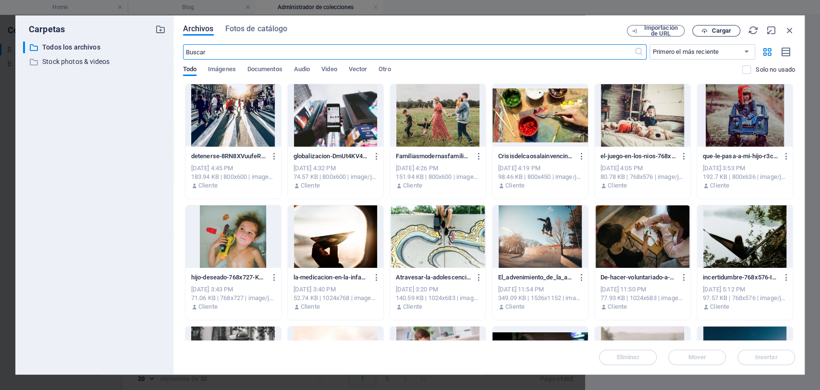
click at [726, 30] on span "Cargar" at bounding box center [722, 31] width 20 height 6
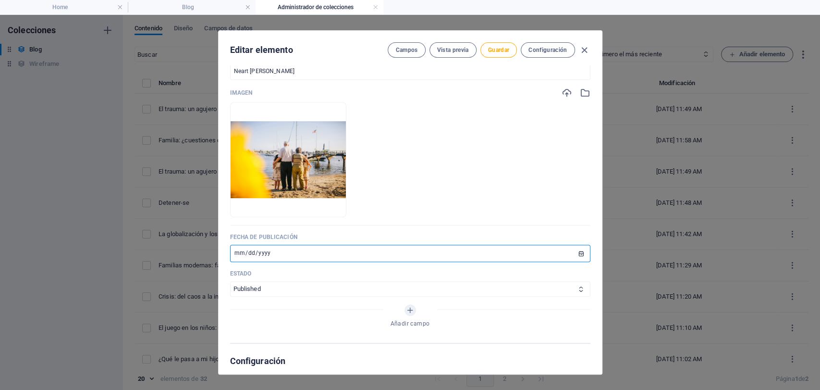
click at [237, 251] on input "[DATE]" at bounding box center [410, 253] width 360 height 17
type input "[DATE]"
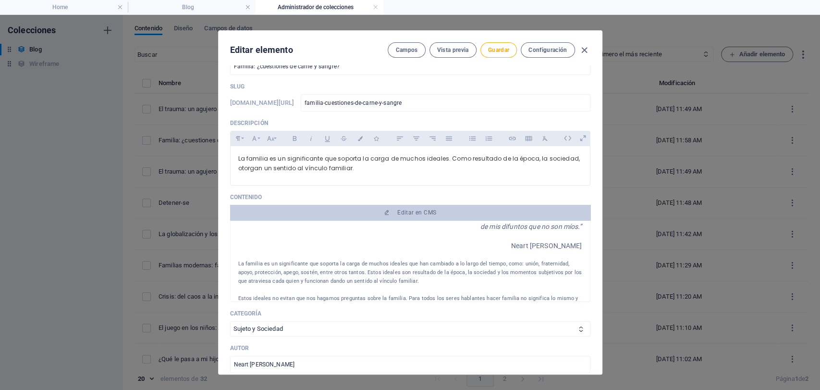
scroll to position [53, 0]
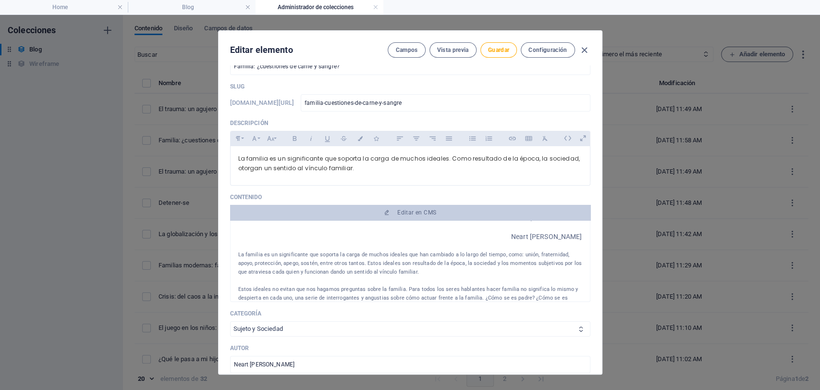
click at [295, 328] on select "Infancia y Adolescencia Sujeto y Sociedad Arte y Cultura Familia Educación" at bounding box center [410, 328] width 360 height 15
select select "Familia"
click at [230, 321] on select "Infancia y Adolescencia Sujeto y Sociedad Arte y Cultura Familia Educación" at bounding box center [410, 328] width 360 height 15
click at [490, 55] on button "Guardar" at bounding box center [498, 49] width 37 height 15
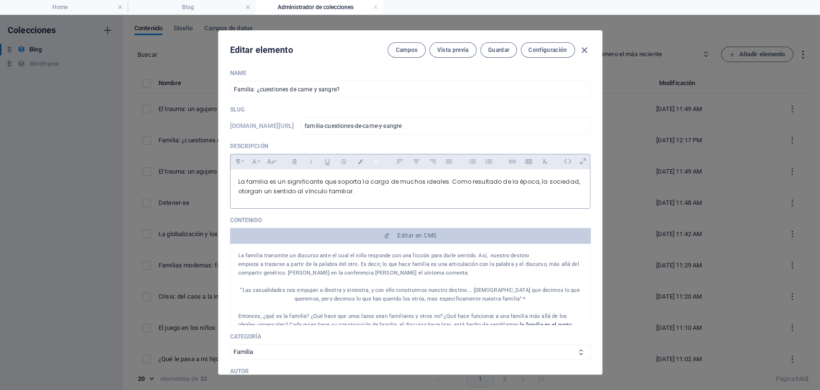
scroll to position [0, 0]
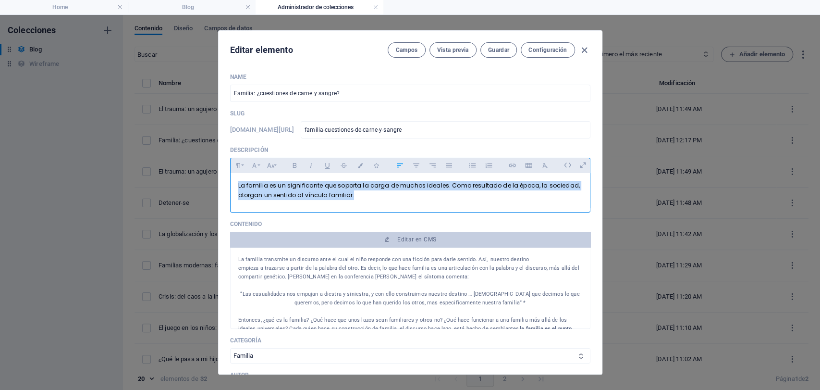
drag, startPoint x: 352, startPoint y: 197, endPoint x: 227, endPoint y: 185, distance: 125.5
click at [227, 185] on div "Name Familia: ¿cuestiones de carne y sangre? ​ Slug [DOMAIN_NAME][URL] familia-…" at bounding box center [410, 219] width 383 height 308
click at [364, 168] on button "Colors" at bounding box center [360, 165] width 15 height 12
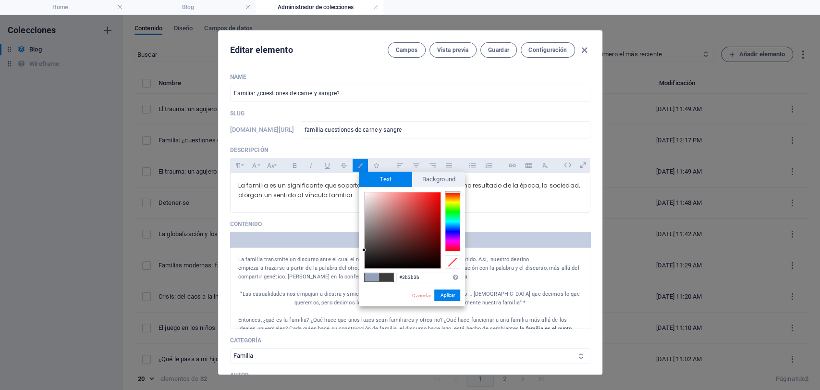
click at [446, 301] on div "Cancelar Aplicar" at bounding box center [435, 295] width 49 height 12
click at [451, 296] on button "Aplicar" at bounding box center [447, 295] width 26 height 12
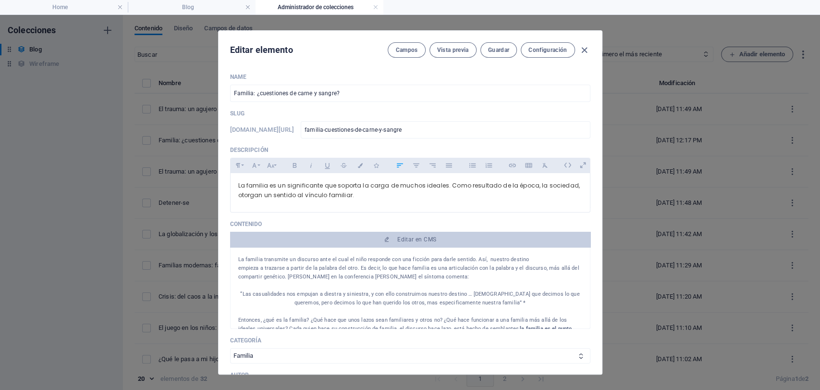
click at [504, 58] on div "Editar elemento Campos Vista previa Guardar Configuración" at bounding box center [410, 48] width 383 height 35
click at [504, 56] on button "Guardar" at bounding box center [498, 49] width 37 height 15
click at [584, 47] on icon "button" at bounding box center [584, 50] width 11 height 11
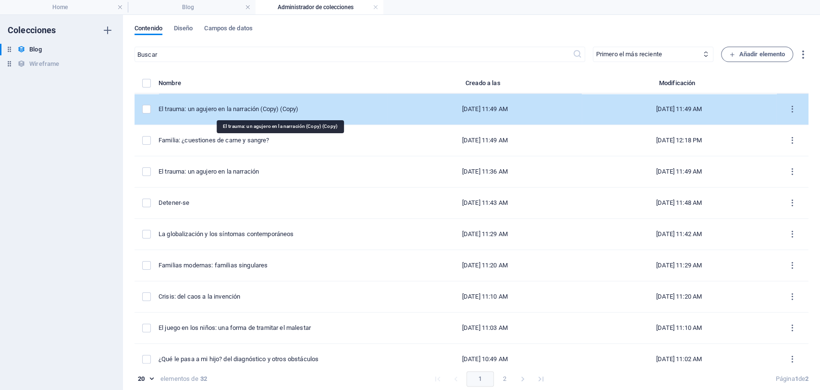
click at [234, 105] on div "El trauma: un agujero en la narración (Copy) (Copy)" at bounding box center [269, 109] width 221 height 9
select select "Sujeto y Sociedad"
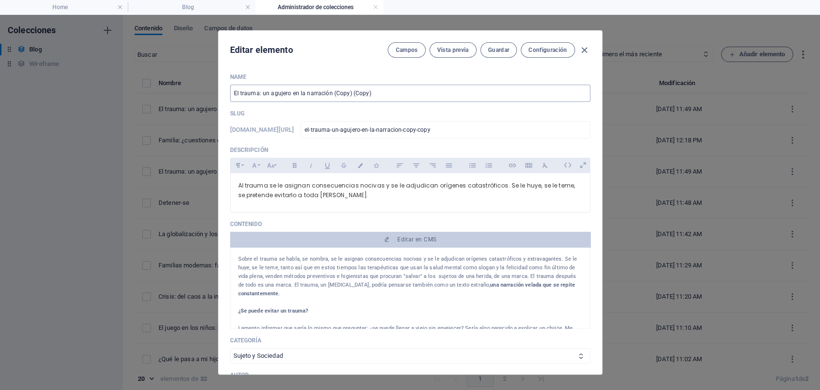
click at [362, 96] on input "El trauma: un agujero en la narración (Copy) (Copy)" at bounding box center [410, 93] width 360 height 17
drag, startPoint x: 376, startPoint y: 94, endPoint x: 142, endPoint y: 85, distance: 234.2
click at [142, 85] on div "Editar elemento Campos Vista previa Guardar Configuración Name El trauma: un ag…" at bounding box center [410, 202] width 820 height 375
paste input "Palabras que habitan: decir lo indecible"
type input "Palabras que habitan: decir lo indecible"
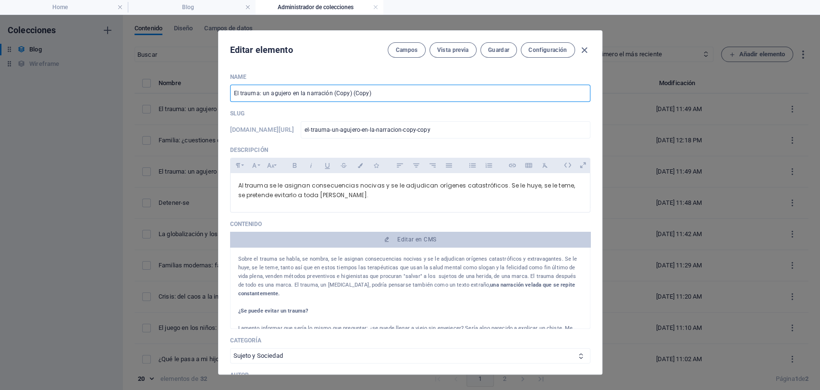
type input "palabras-que-habitan-decir-lo-indecible"
type input "Palabras que habitan: decir lo indecible"
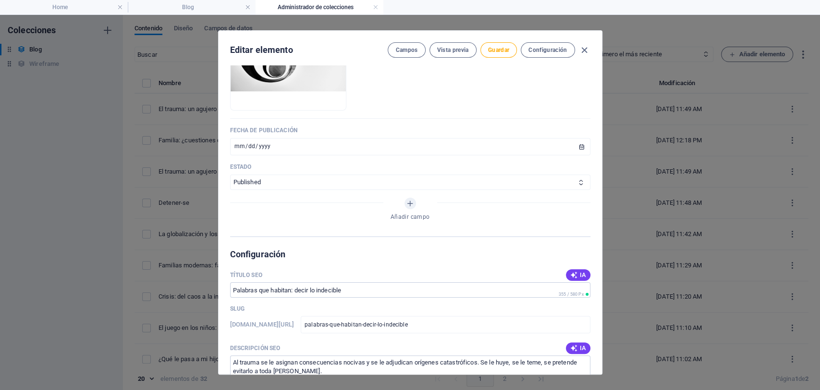
scroll to position [587, 0]
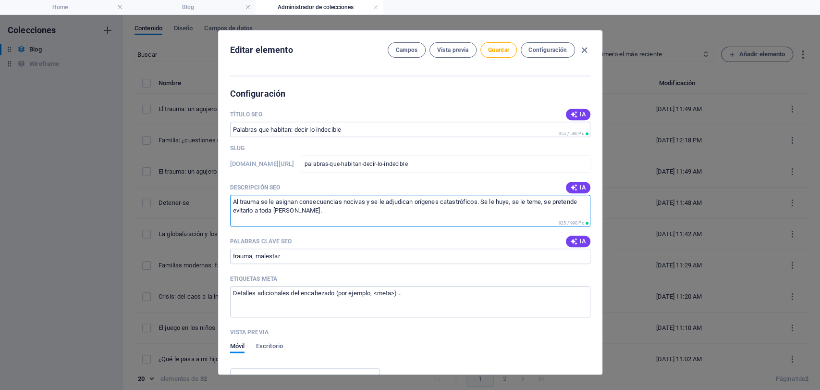
drag, startPoint x: 306, startPoint y: 216, endPoint x: 197, endPoint y: 193, distance: 111.4
click at [197, 193] on div "Editar elemento Campos Vista previa Guardar Configuración Name Palabras que hab…" at bounding box center [410, 202] width 820 height 375
paste textarea "Hay momentos en la vida donde las palabras pierden el sentido. Otras, se han pe…"
click at [416, 201] on textarea "Hay momentos en la vida donde las palabras pierden el sentido. Otras, se han pe…" at bounding box center [410, 210] width 360 height 31
drag, startPoint x: 327, startPoint y: 211, endPoint x: 358, endPoint y: 206, distance: 32.1
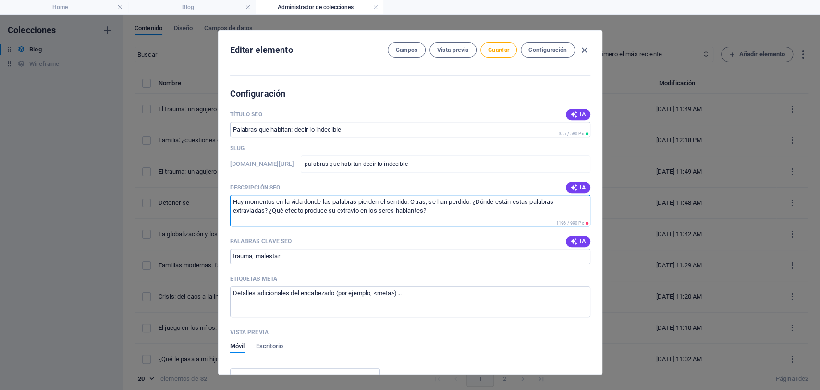
click at [358, 206] on textarea "Hay momentos en la vida donde las palabras pierden el sentido. Otras, se han pe…" at bounding box center [410, 210] width 360 height 31
drag, startPoint x: 385, startPoint y: 209, endPoint x: 424, endPoint y: 209, distance: 38.4
click at [424, 209] on textarea "Hay momentos en la vida donde las palabras pierden el sentido. Otras, se han pe…" at bounding box center [410, 210] width 360 height 31
drag, startPoint x: 519, startPoint y: 198, endPoint x: 262, endPoint y: 214, distance: 257.1
click at [262, 214] on textarea "Hay momentos en la vida donde las palabras pierden el sentido. Otras, se han pe…" at bounding box center [410, 210] width 360 height 31
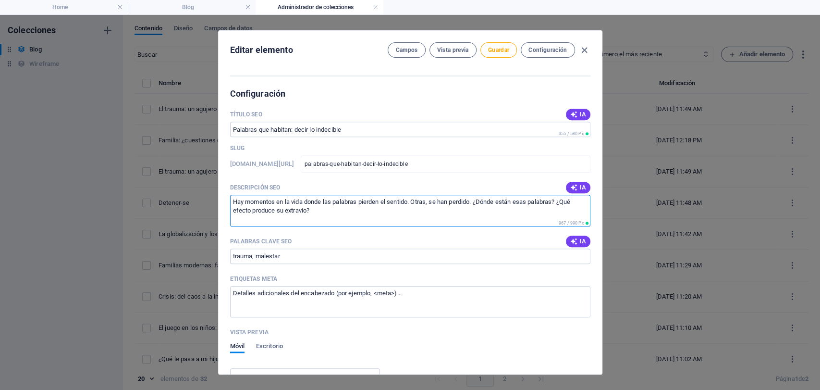
type textarea "Hay momentos en la vida donde las palabras pierden el sentido. Otras, se han pe…"
